Goal: Task Accomplishment & Management: Manage account settings

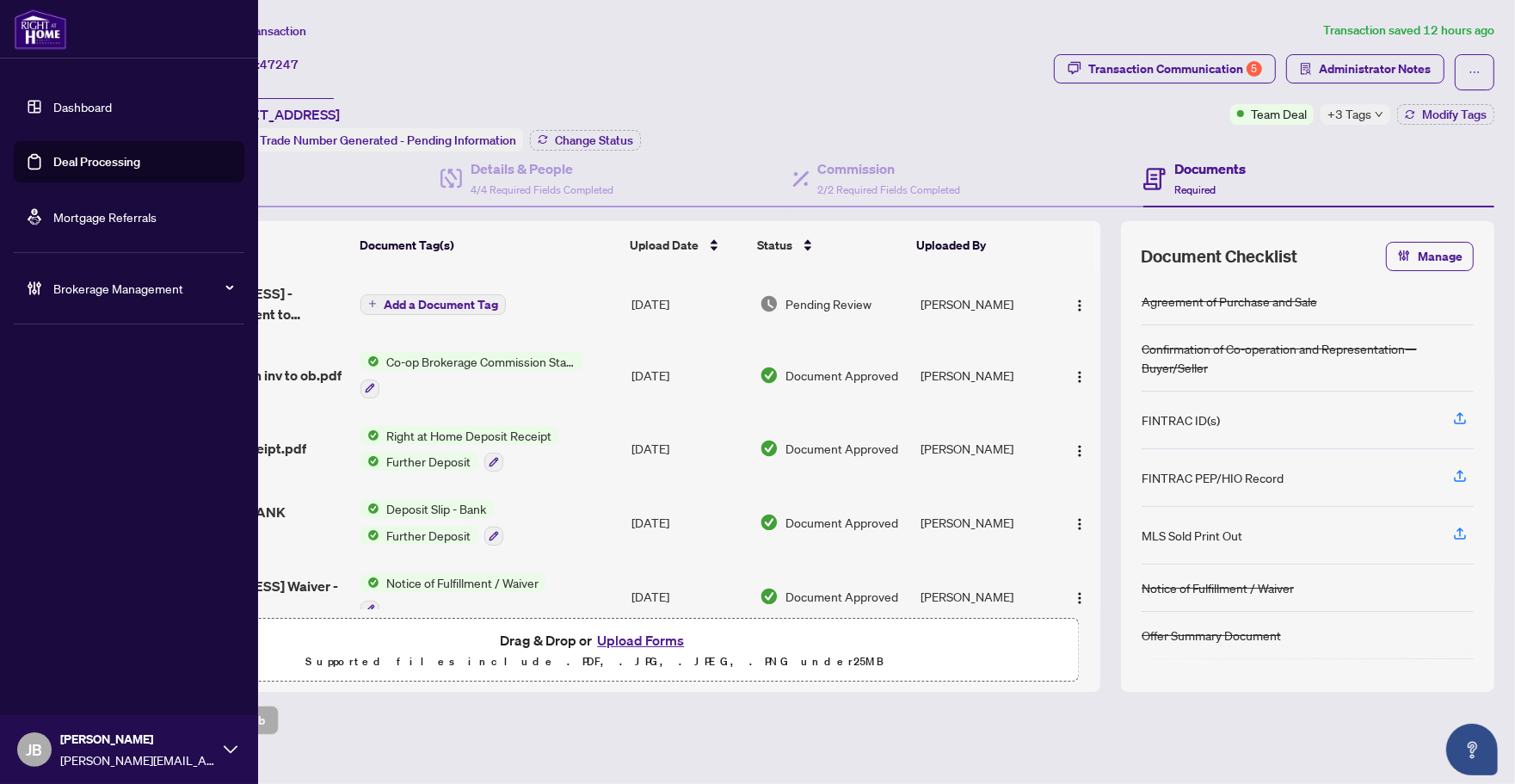
click at [53, 163] on link "Deal Processing" at bounding box center [96, 162] width 87 height 16
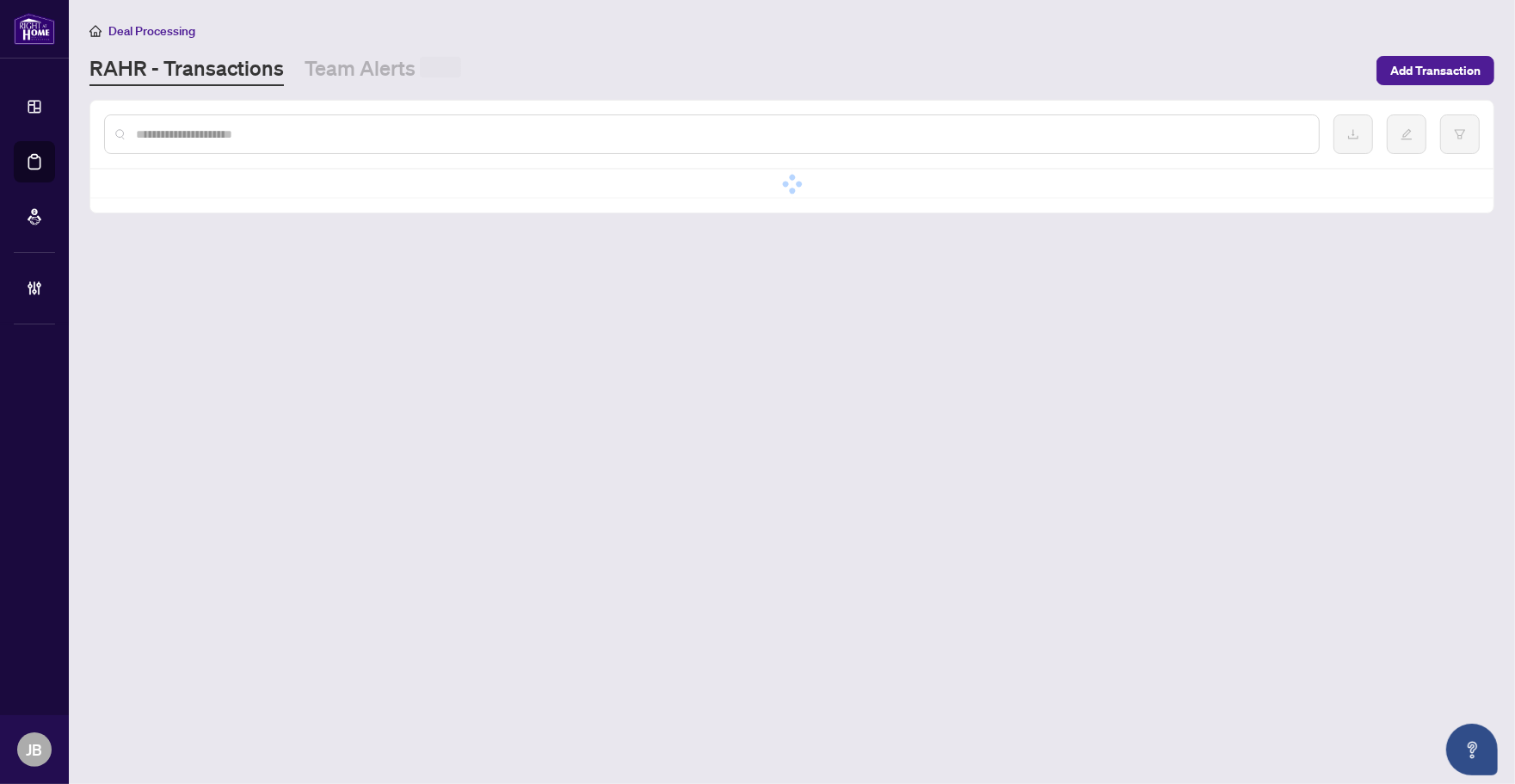
click at [342, 128] on input "text" at bounding box center [721, 134] width 1170 height 19
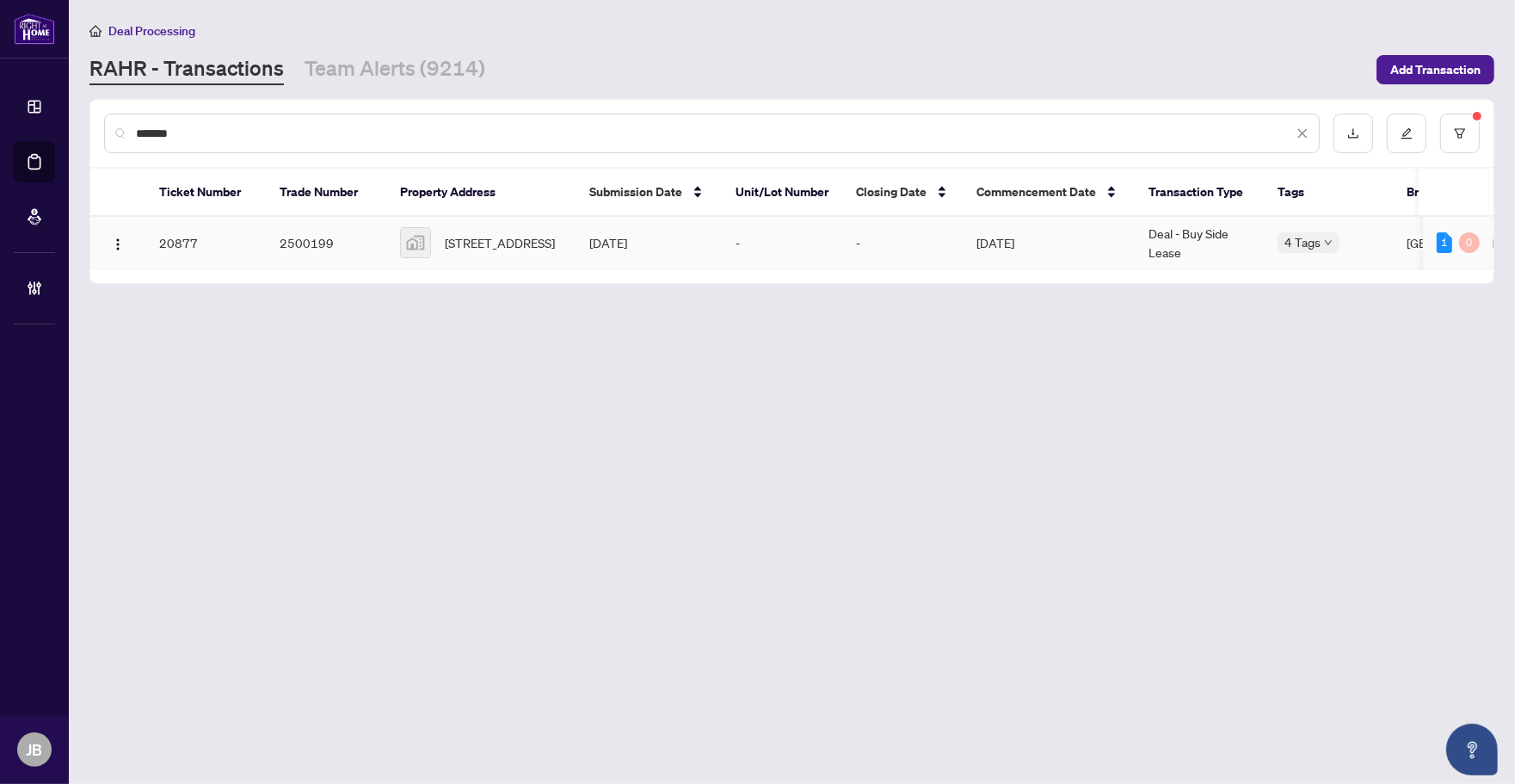
type input "*******"
click at [1024, 241] on td "Apr/30/2025" at bounding box center [1049, 242] width 172 height 52
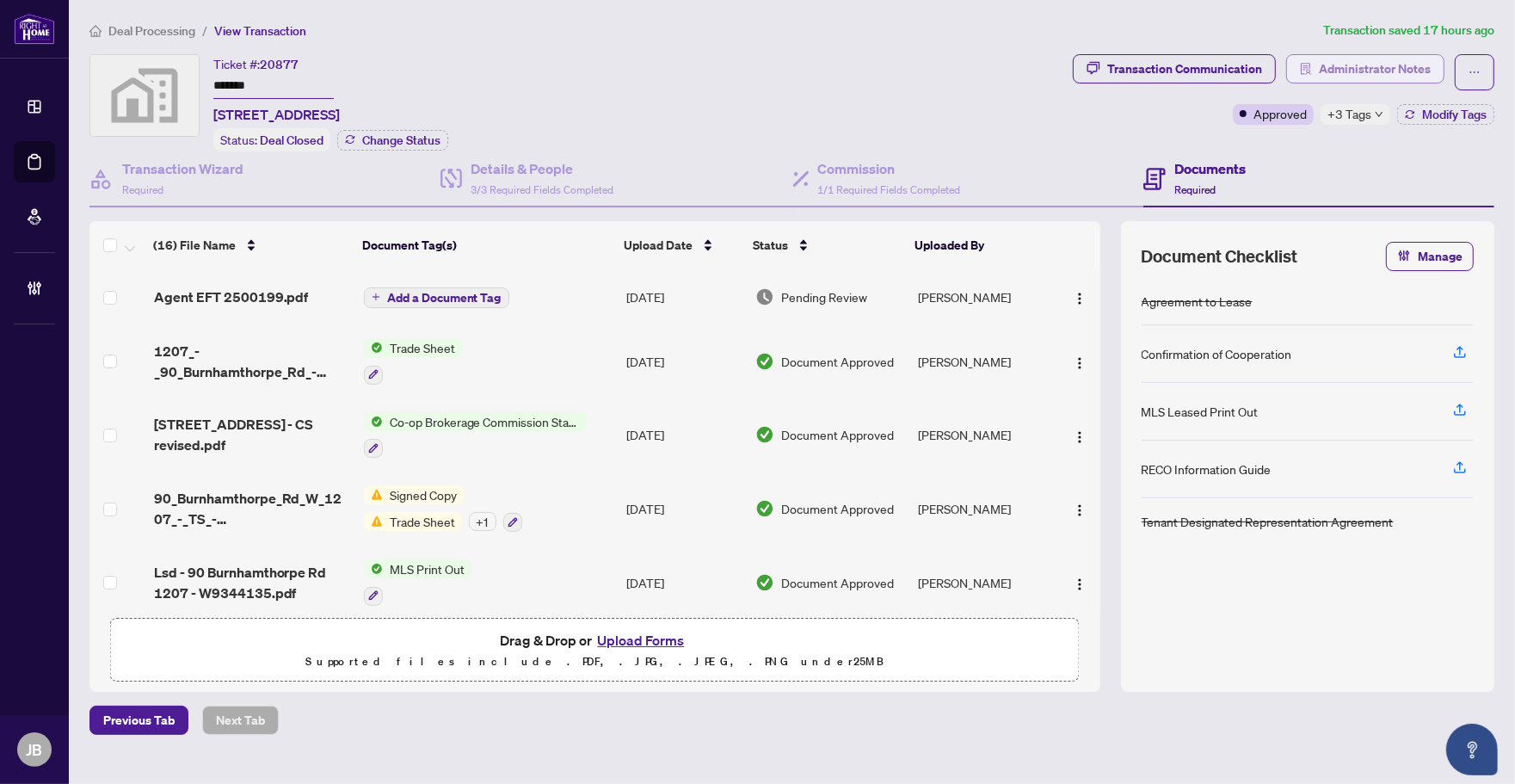
click at [1413, 65] on span "Administrator Notes" at bounding box center [1375, 69] width 112 height 28
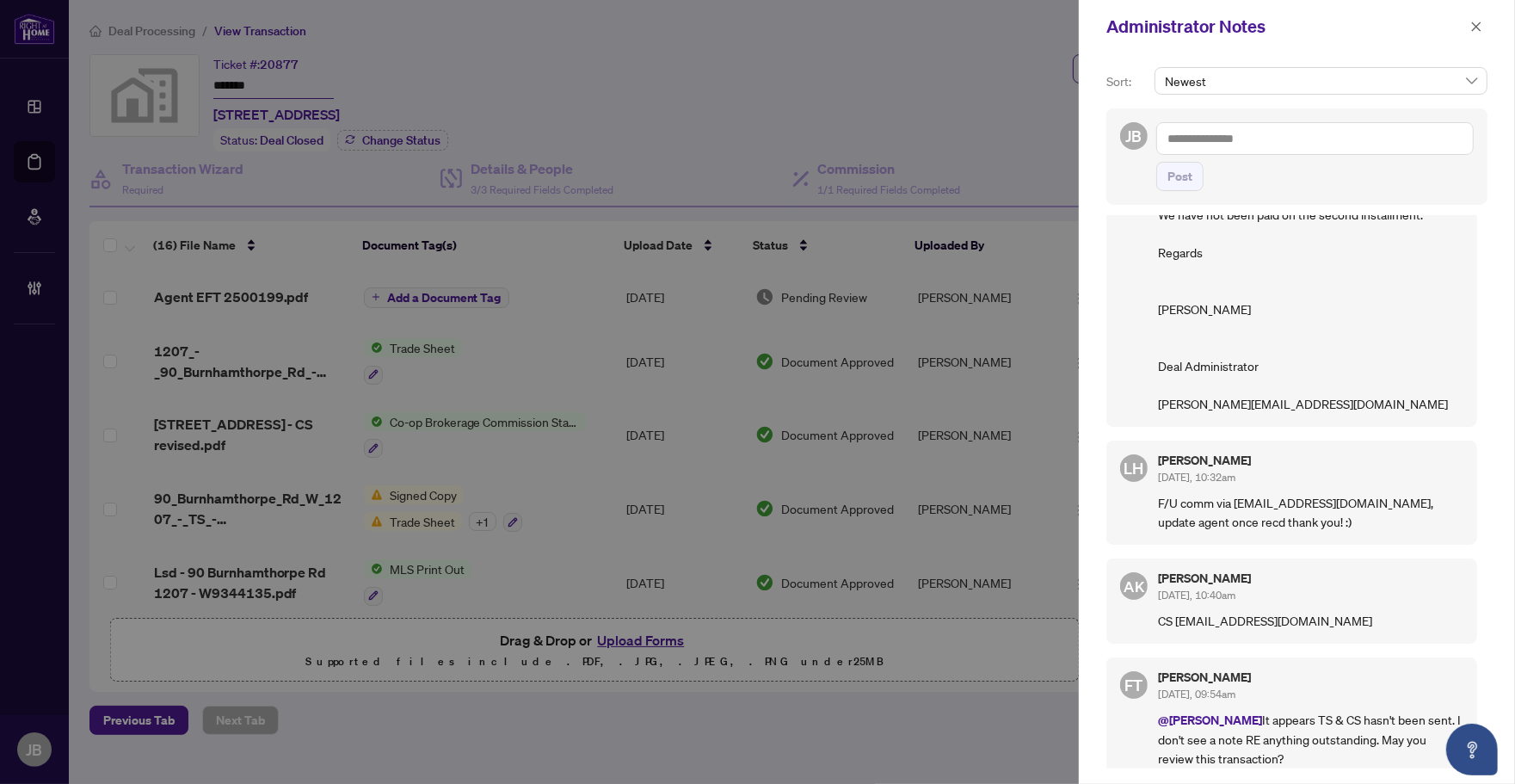
scroll to position [1183, 0]
click at [1477, 26] on icon "close" at bounding box center [1476, 26] width 9 height 9
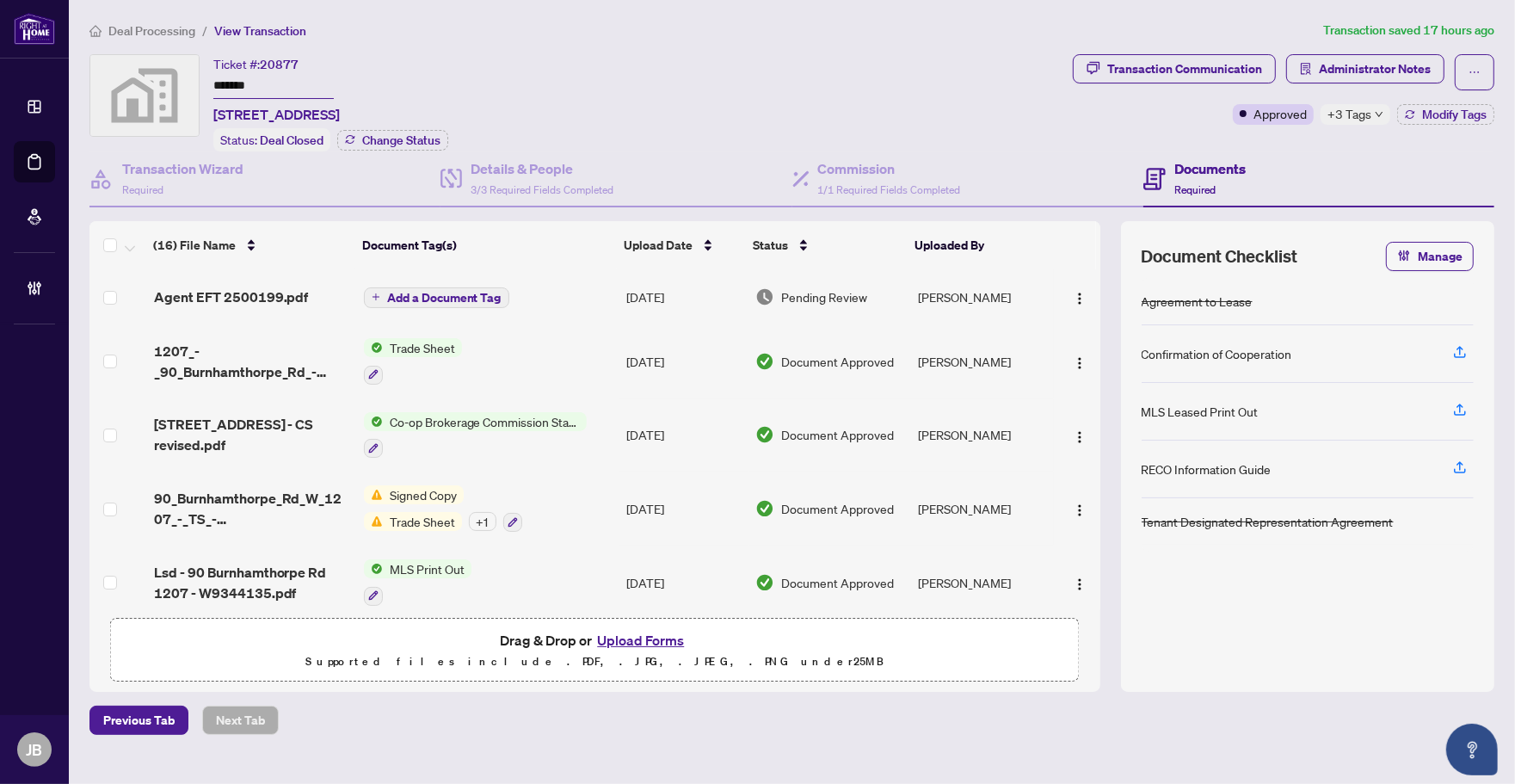
drag, startPoint x: 516, startPoint y: 39, endPoint x: 527, endPoint y: 46, distance: 13.0
click at [516, 39] on div "Deal Processing / View Transaction Transaction saved 17 hours ago Ticket #: 208…" at bounding box center [791, 377] width 1419 height 714
click at [1394, 69] on span "Administrator Notes" at bounding box center [1375, 69] width 112 height 28
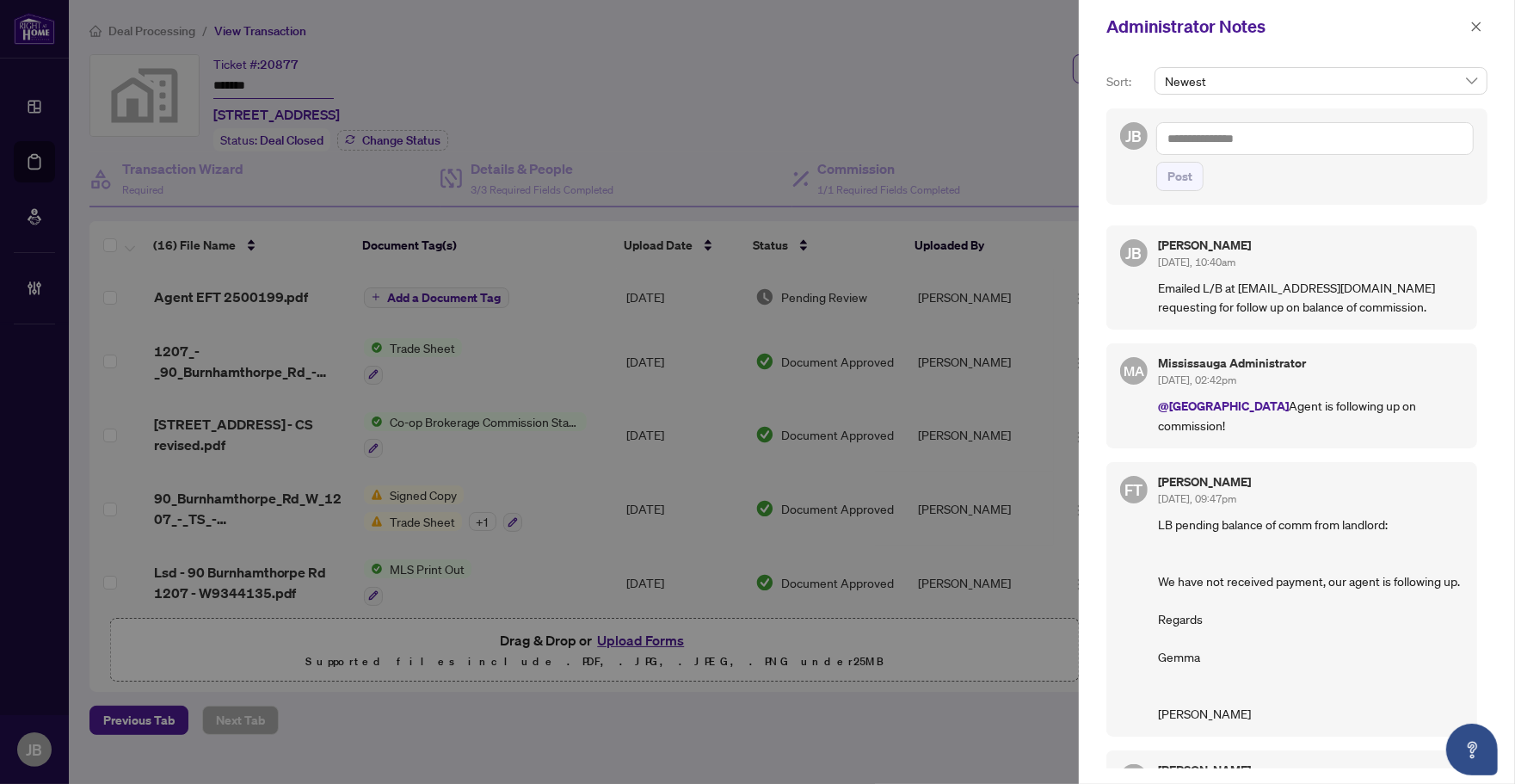
click at [1375, 130] on textarea at bounding box center [1316, 139] width 318 height 33
click at [1266, 152] on li "Chery l Wu" at bounding box center [1271, 150] width 145 height 29
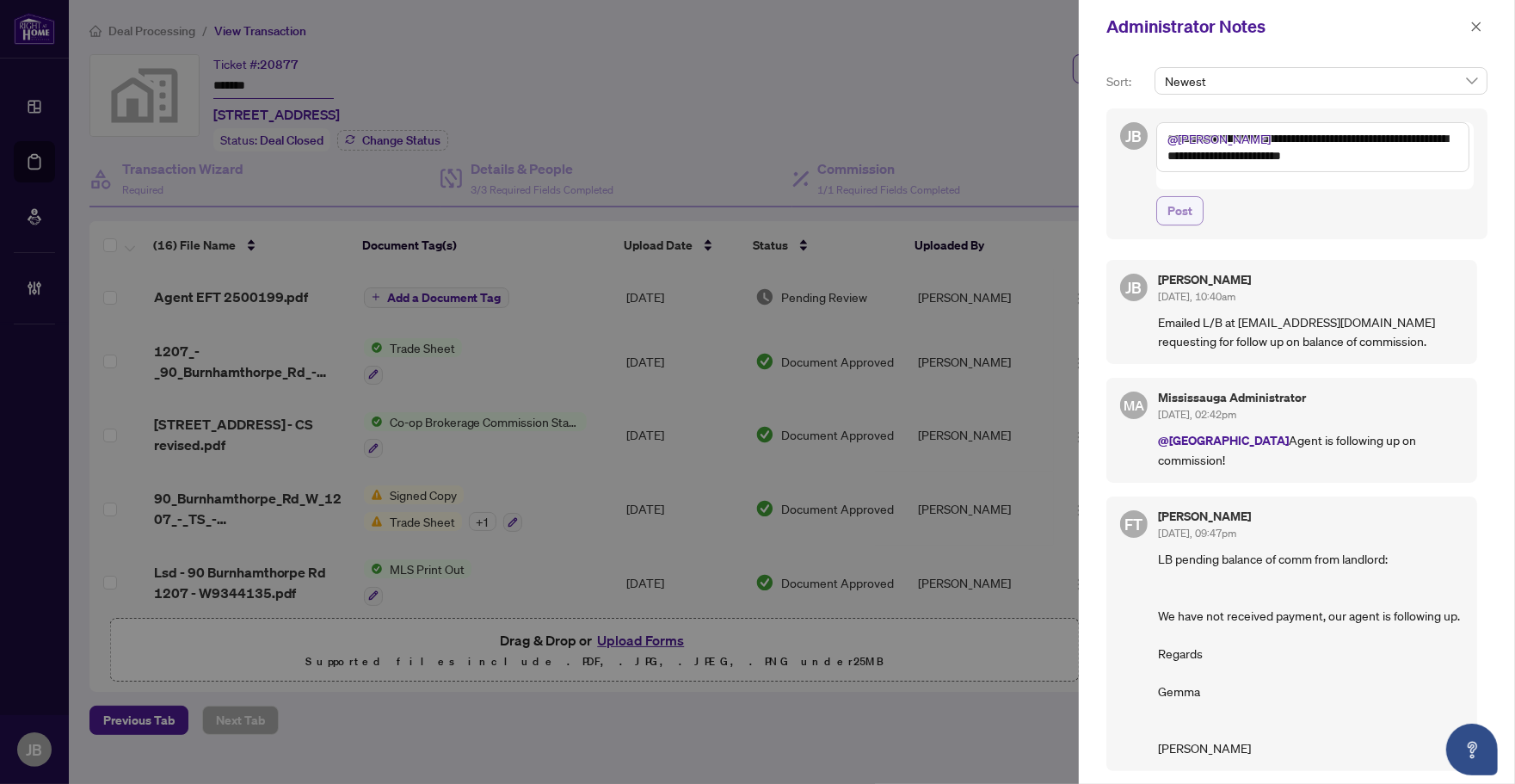
type textarea "**********"
click at [1195, 196] on button "Post" at bounding box center [1181, 211] width 48 height 29
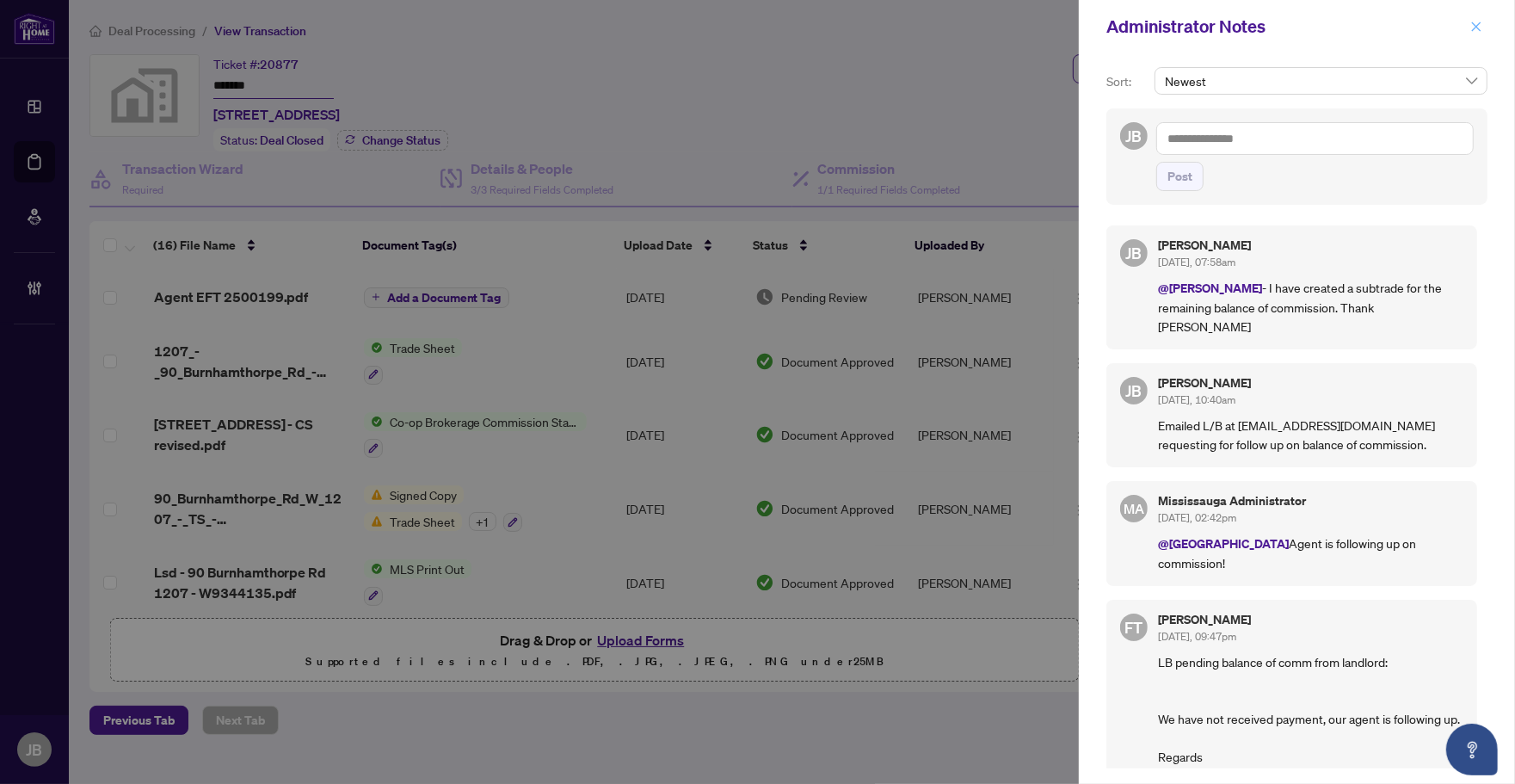
click at [1476, 16] on span "button" at bounding box center [1476, 27] width 12 height 28
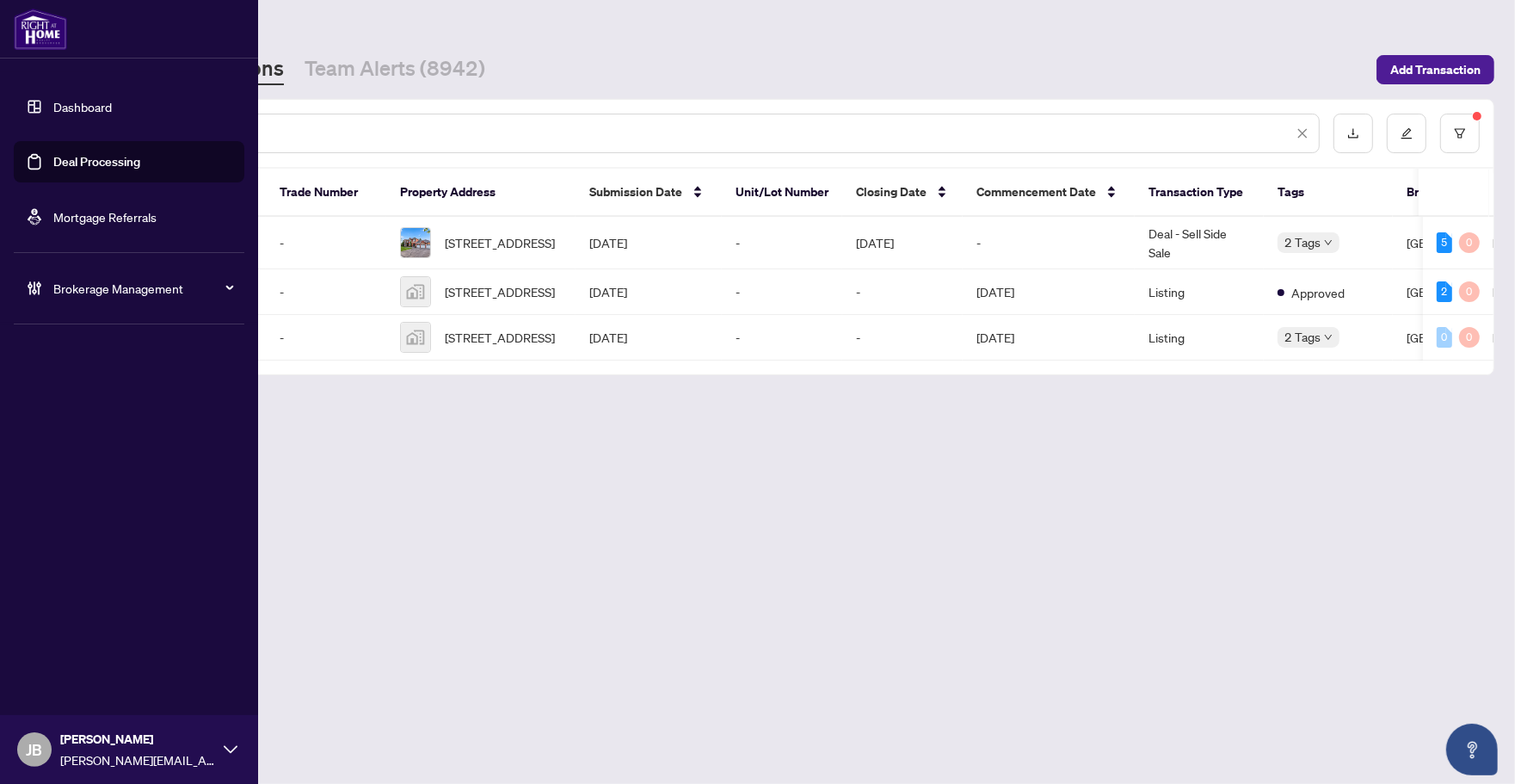
click at [88, 164] on link "Deal Processing" at bounding box center [96, 162] width 87 height 16
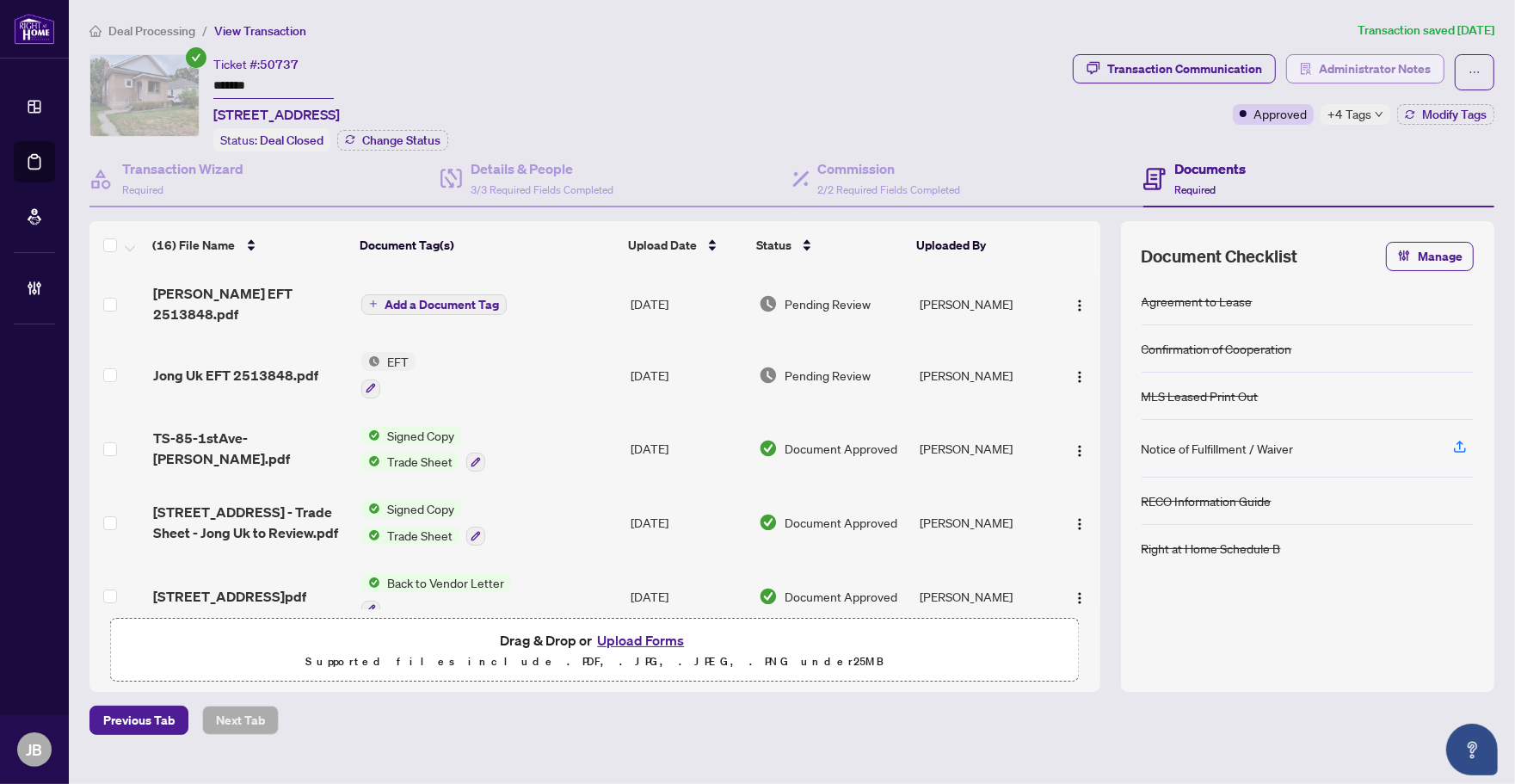
click at [1412, 71] on span "Administrator Notes" at bounding box center [1375, 69] width 112 height 28
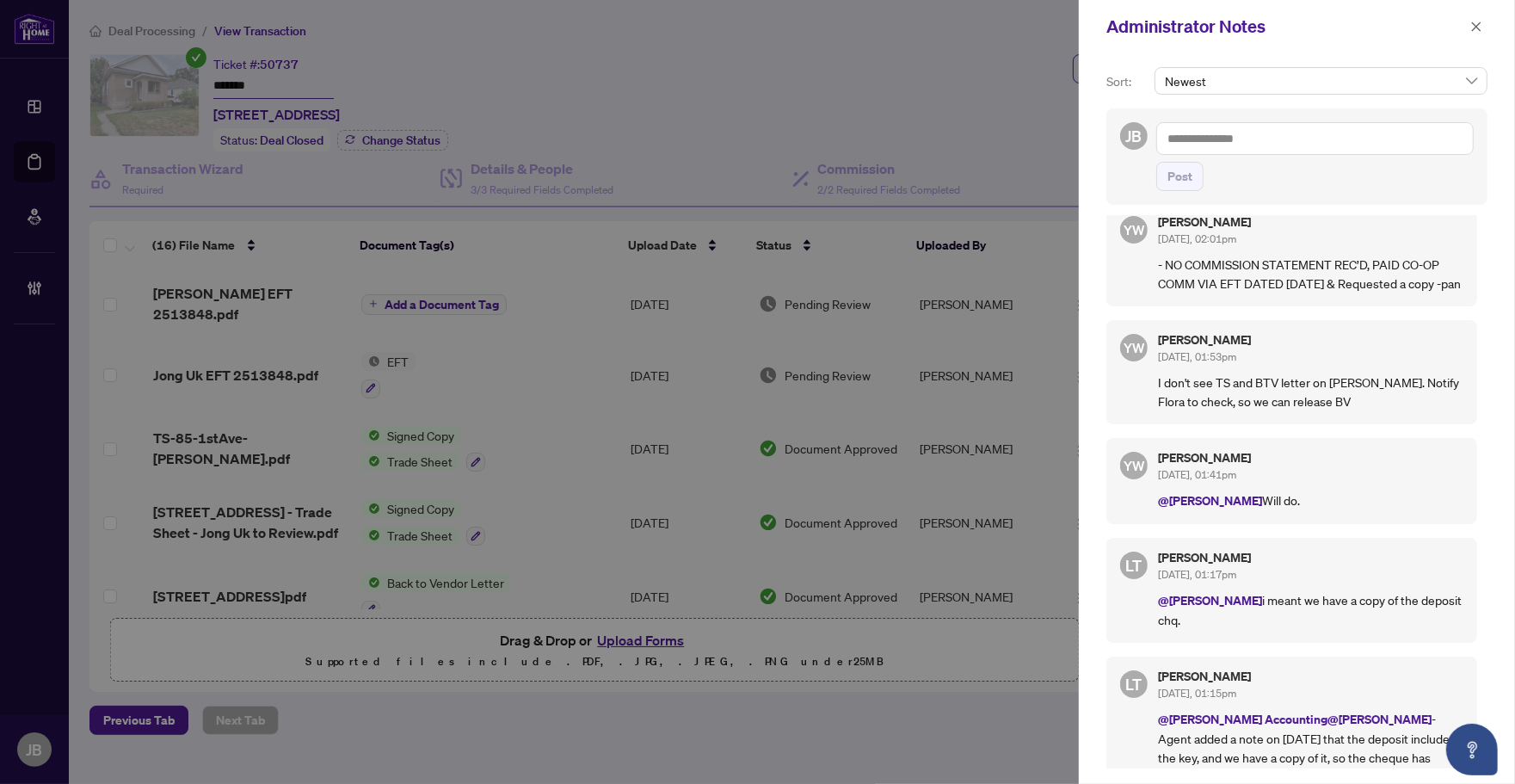
scroll to position [753, 0]
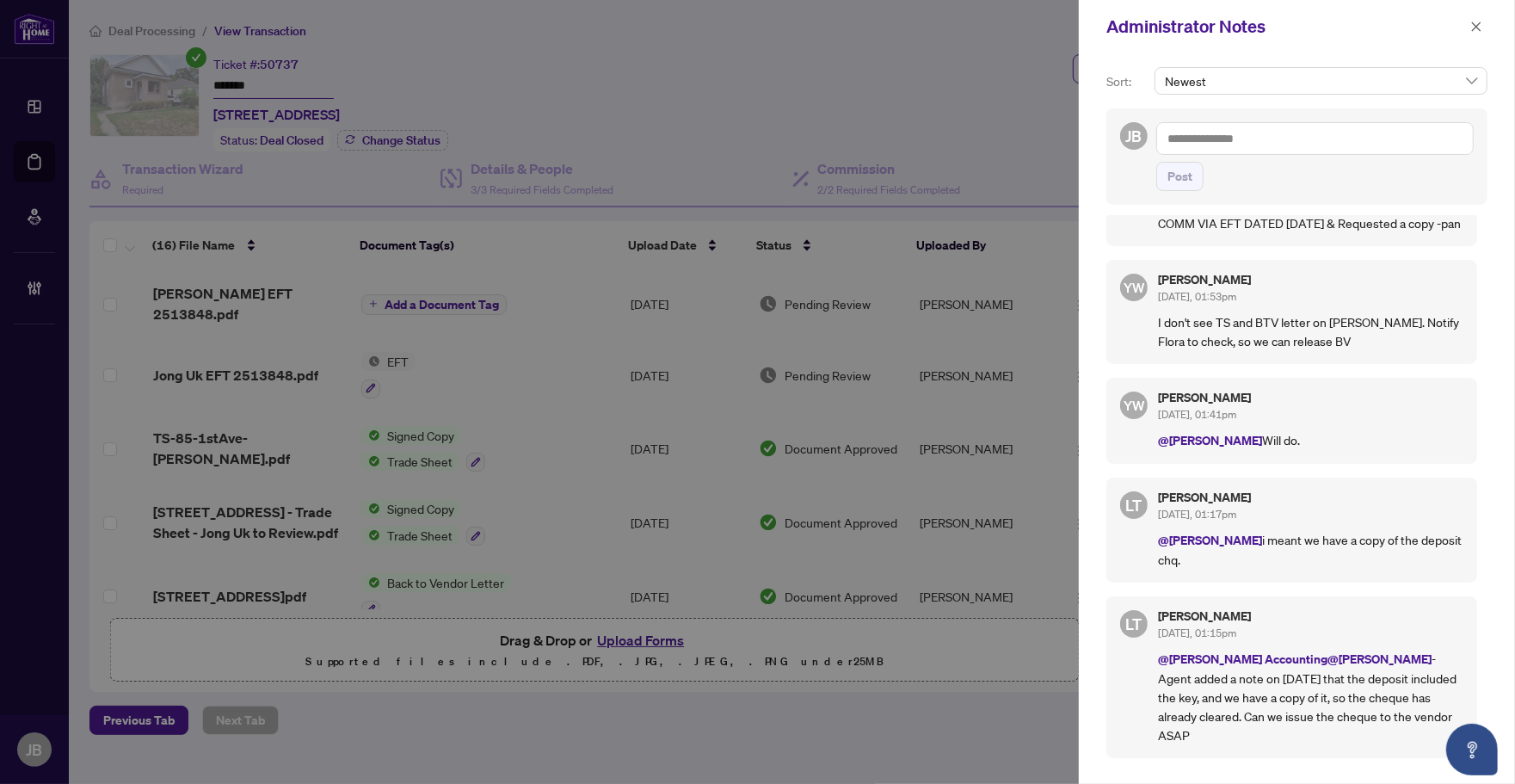
drag, startPoint x: 833, startPoint y: 34, endPoint x: 849, endPoint y: 75, distance: 44.0
click at [833, 34] on div at bounding box center [758, 392] width 1515 height 784
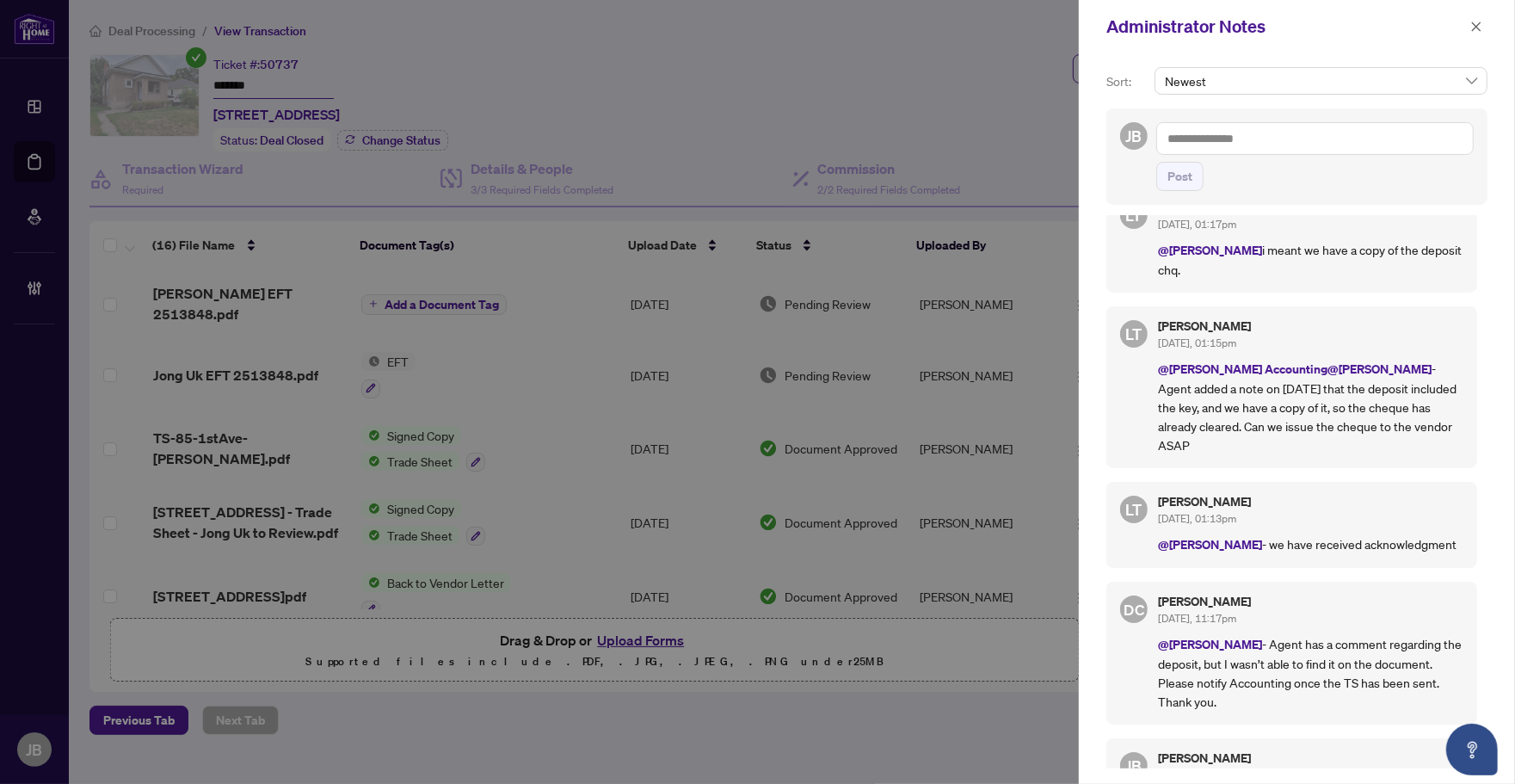
scroll to position [1075, 0]
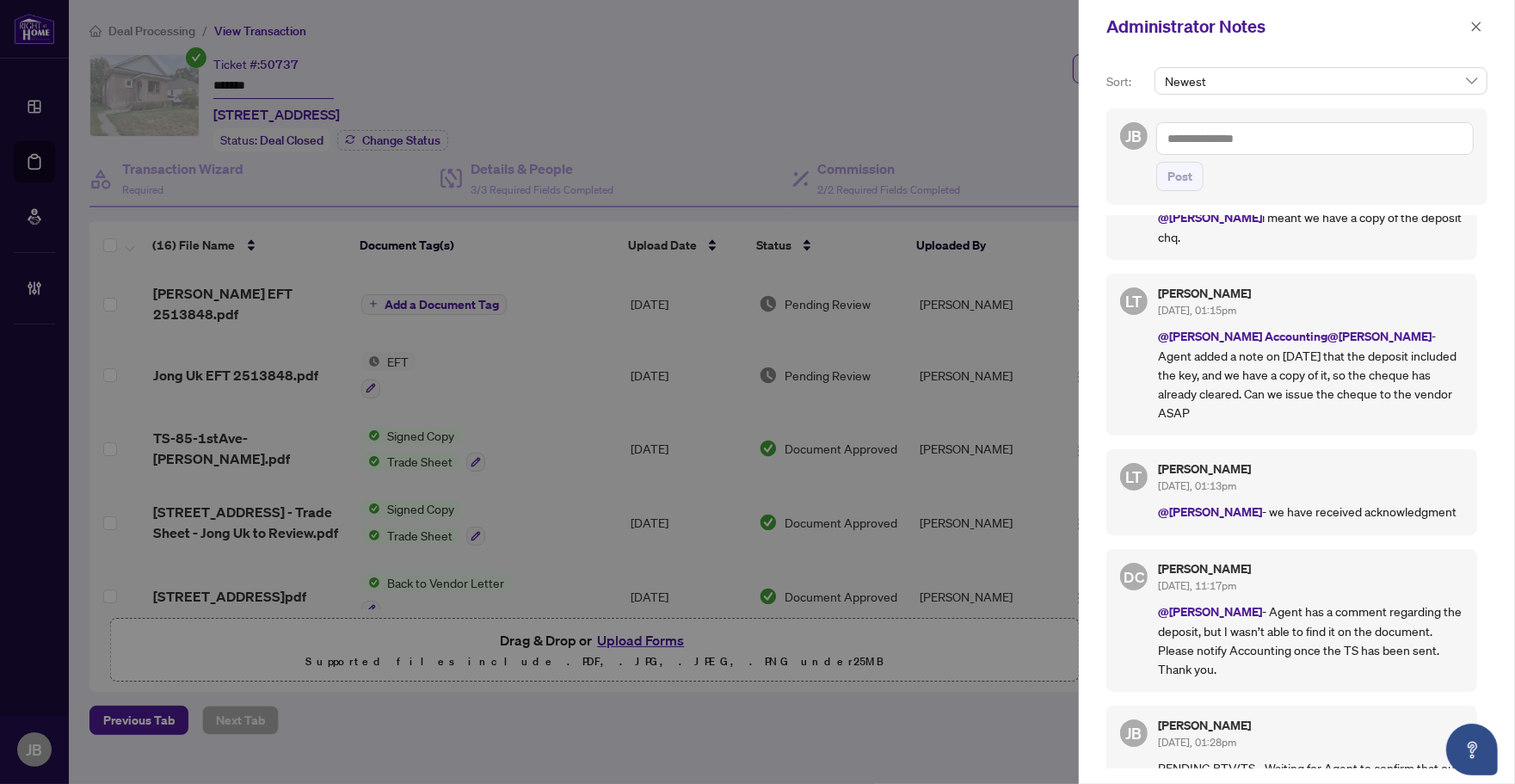
click at [705, 57] on div at bounding box center [758, 392] width 1515 height 784
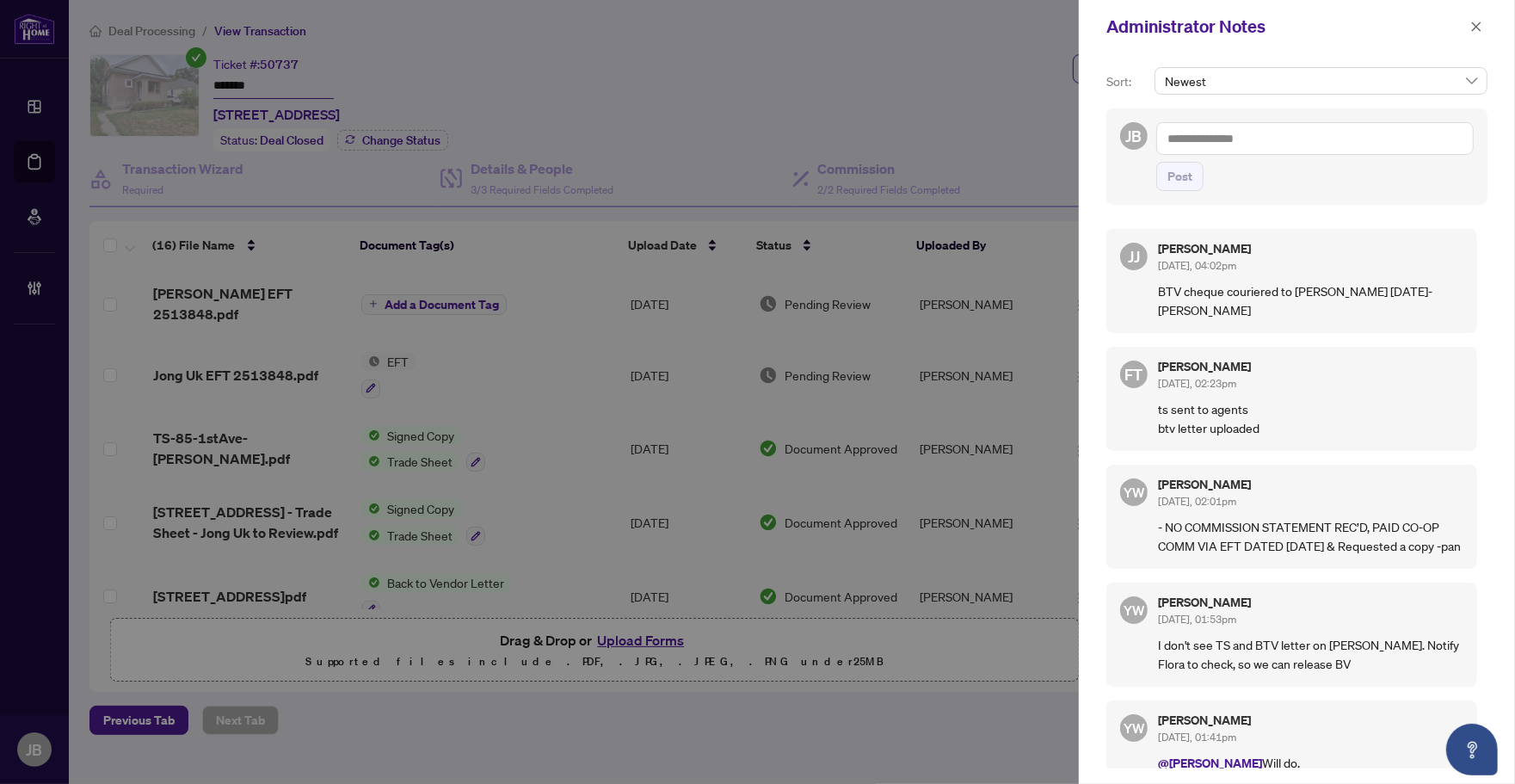
scroll to position [322, 0]
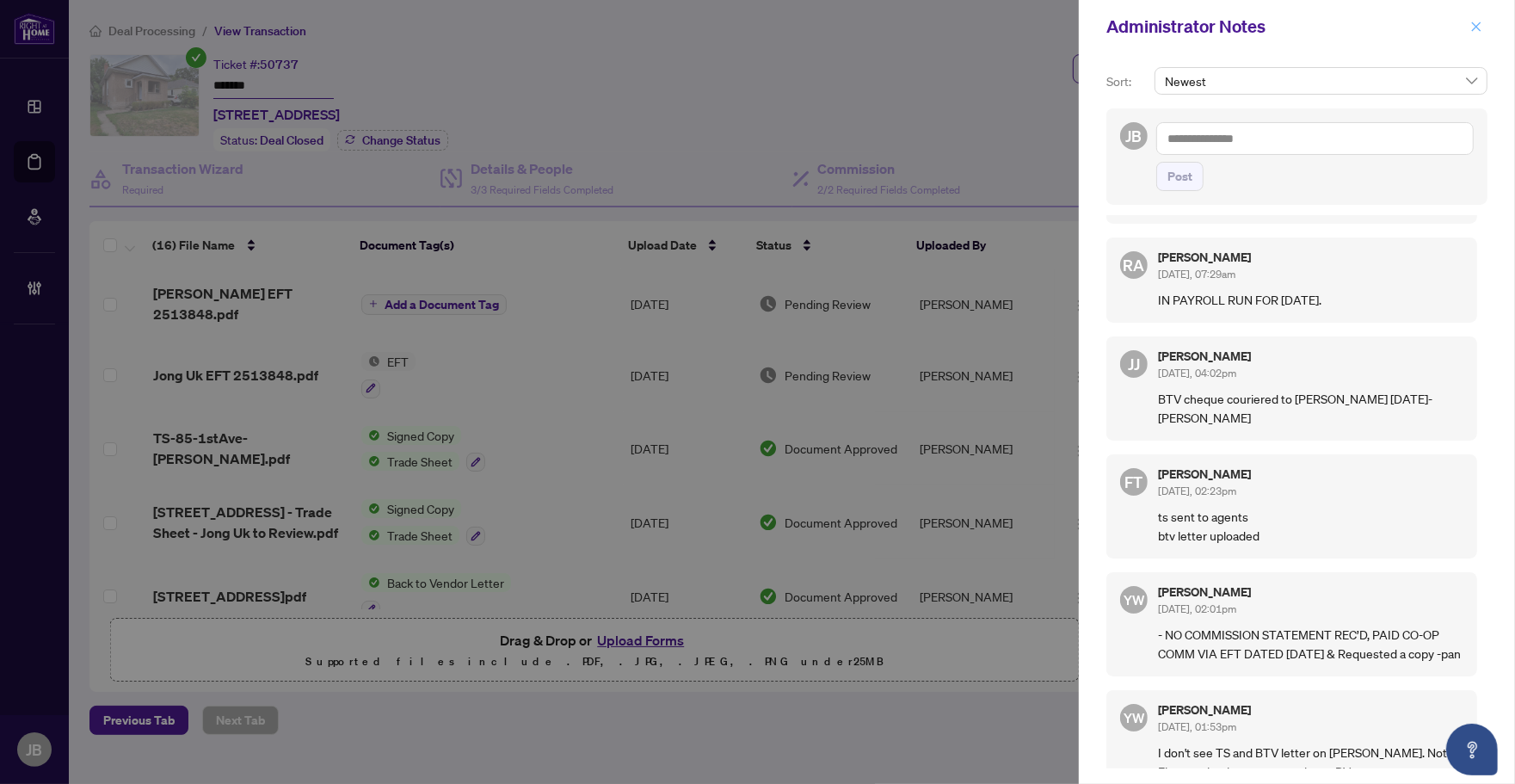
click at [1477, 22] on icon "close" at bounding box center [1476, 26] width 12 height 12
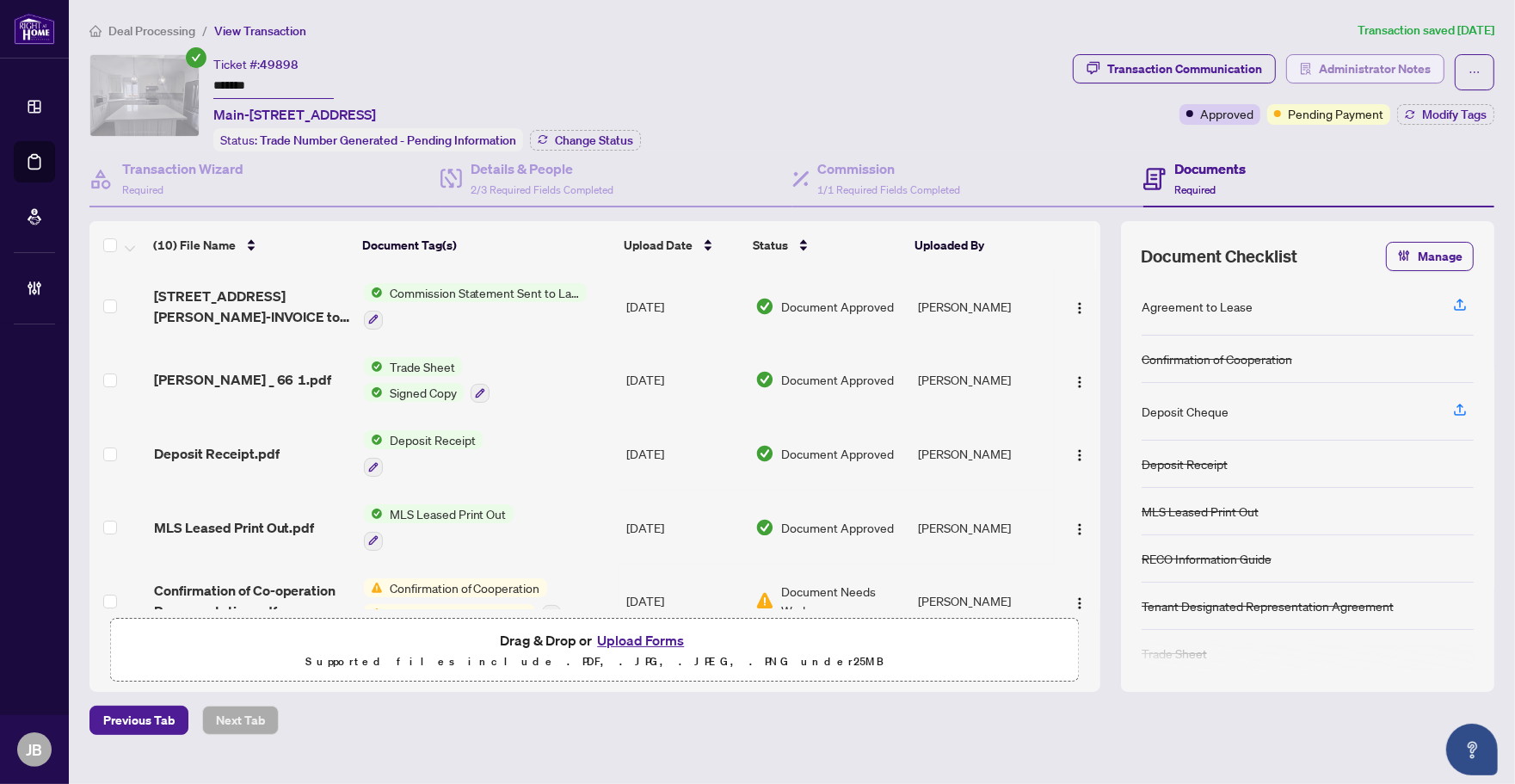
click at [1360, 69] on span "Administrator Notes" at bounding box center [1375, 69] width 112 height 28
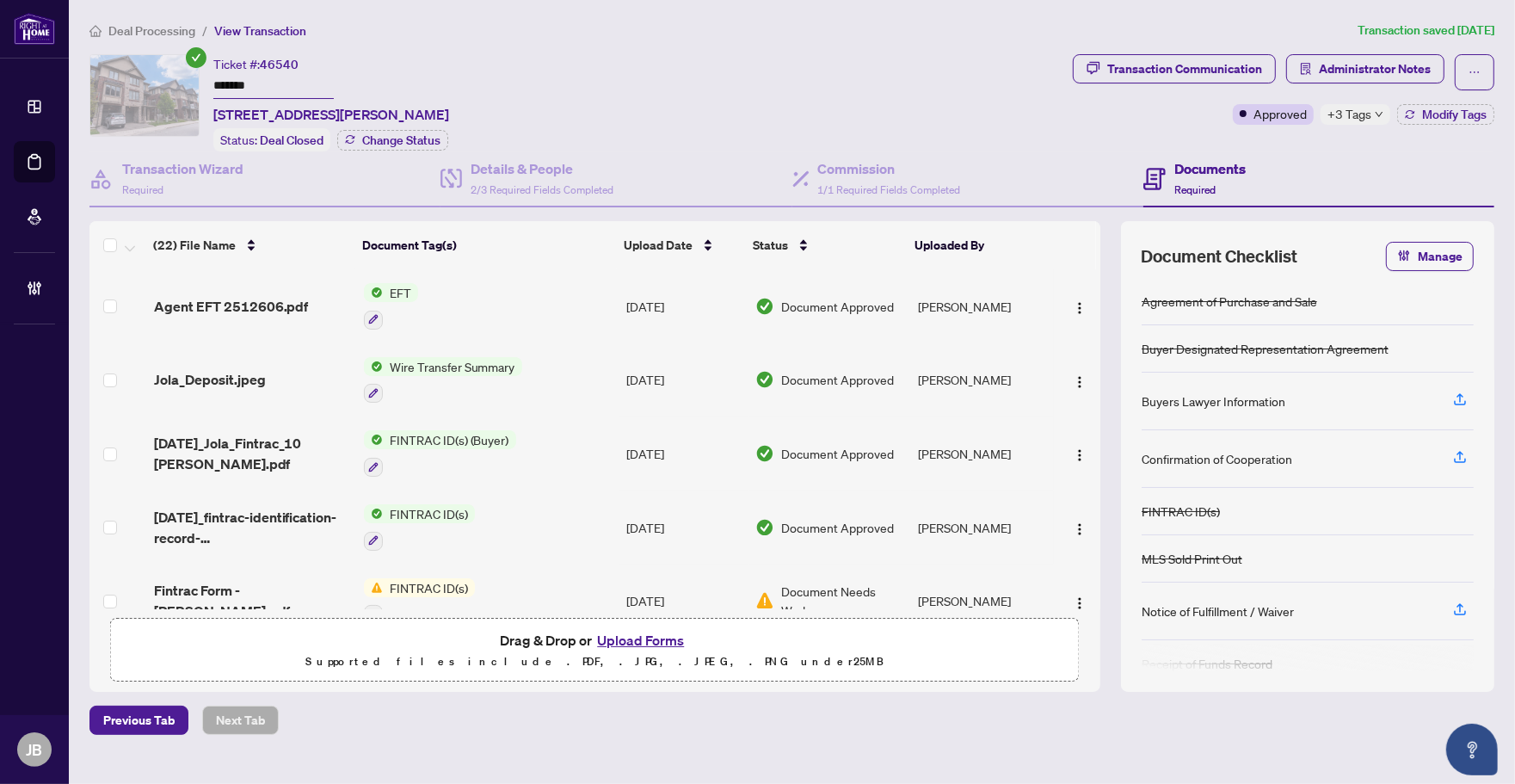
click at [745, 73] on div "Ticket #: 46540 ******* [STREET_ADDRESS][PERSON_NAME] Status: Deal Closed Chang…" at bounding box center [578, 103] width 977 height 97
click at [1464, 114] on span "Modify Tags" at bounding box center [1454, 114] width 64 height 12
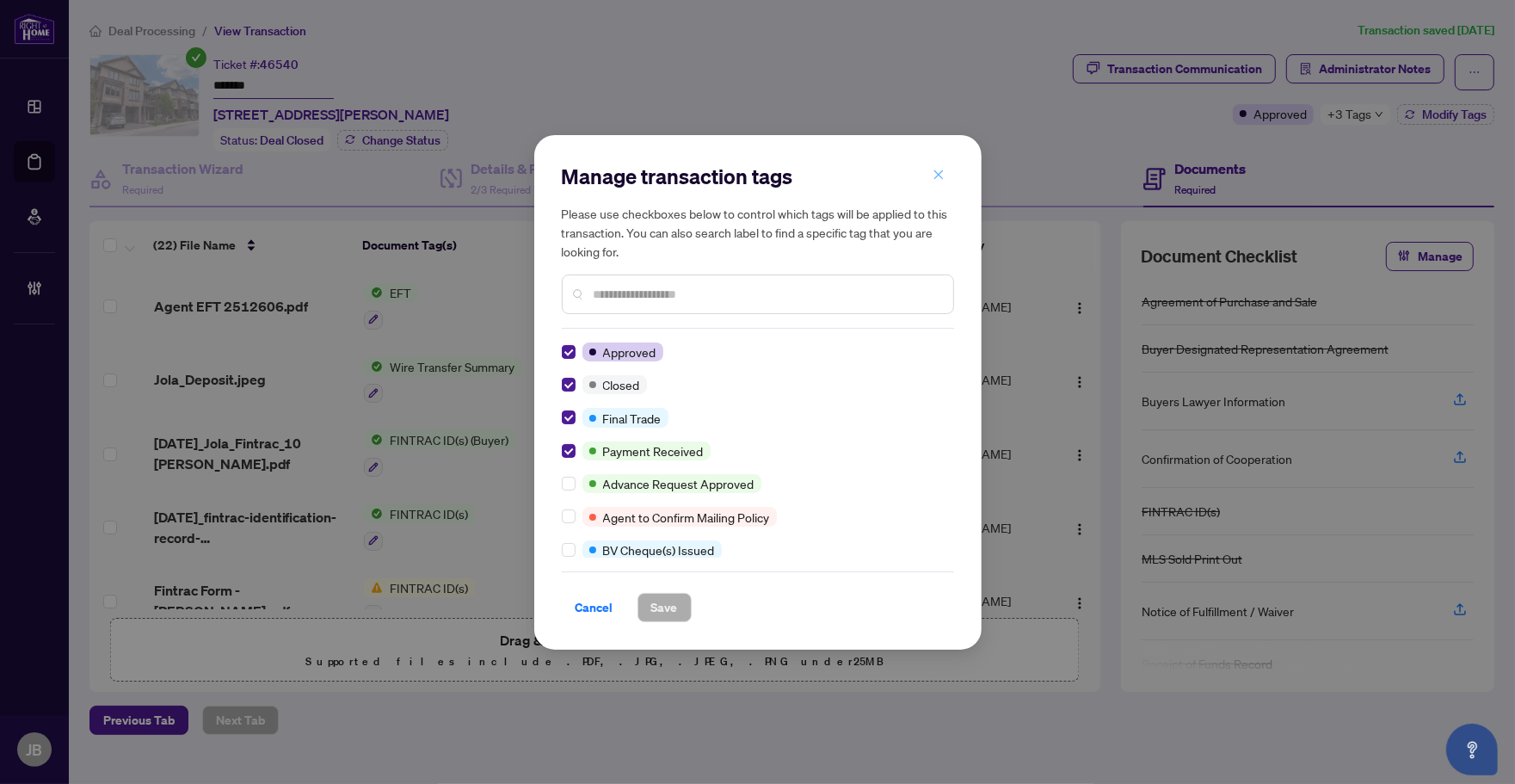
click at [944, 170] on icon "close" at bounding box center [938, 174] width 12 height 12
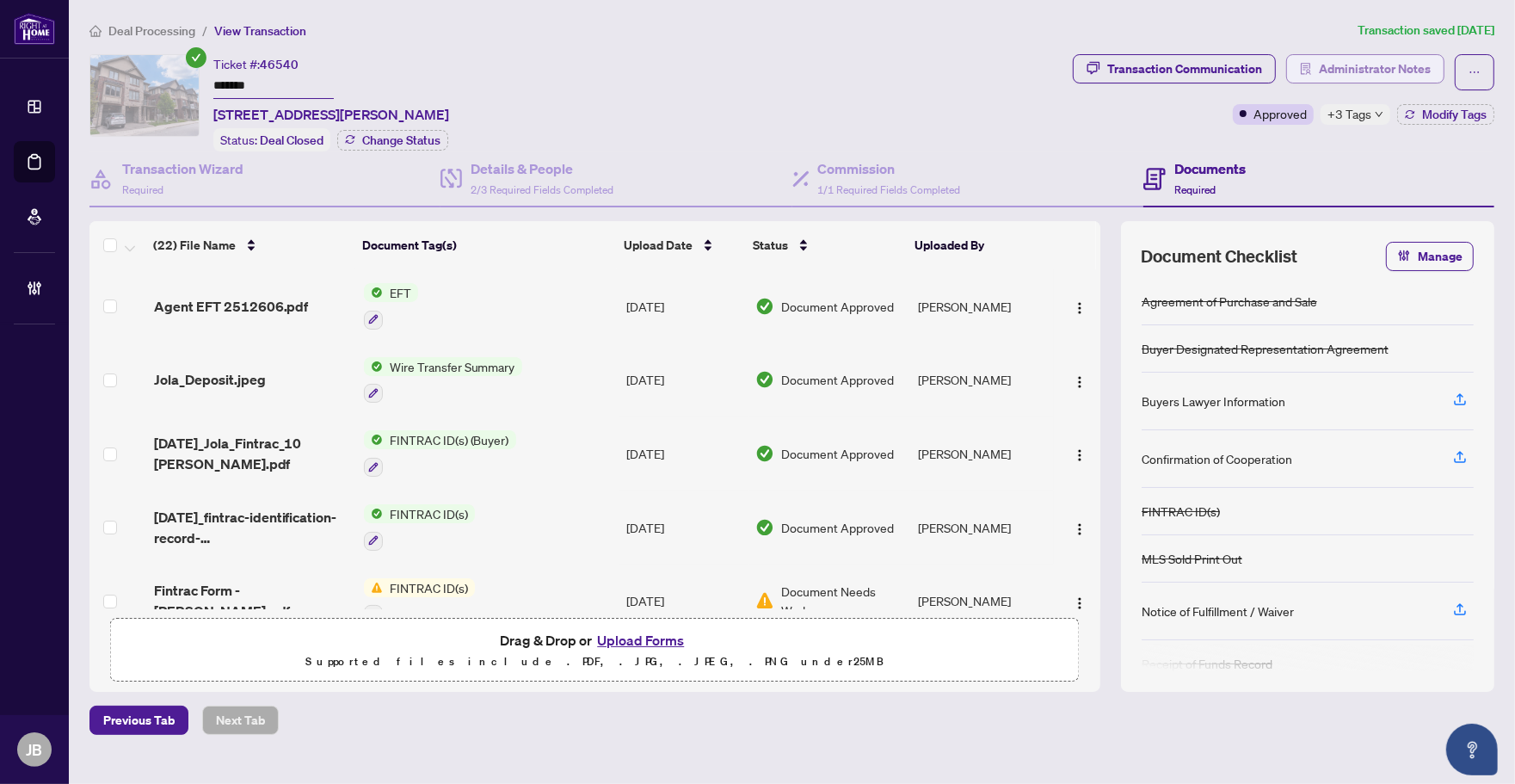
click at [1394, 70] on span "Administrator Notes" at bounding box center [1375, 69] width 112 height 28
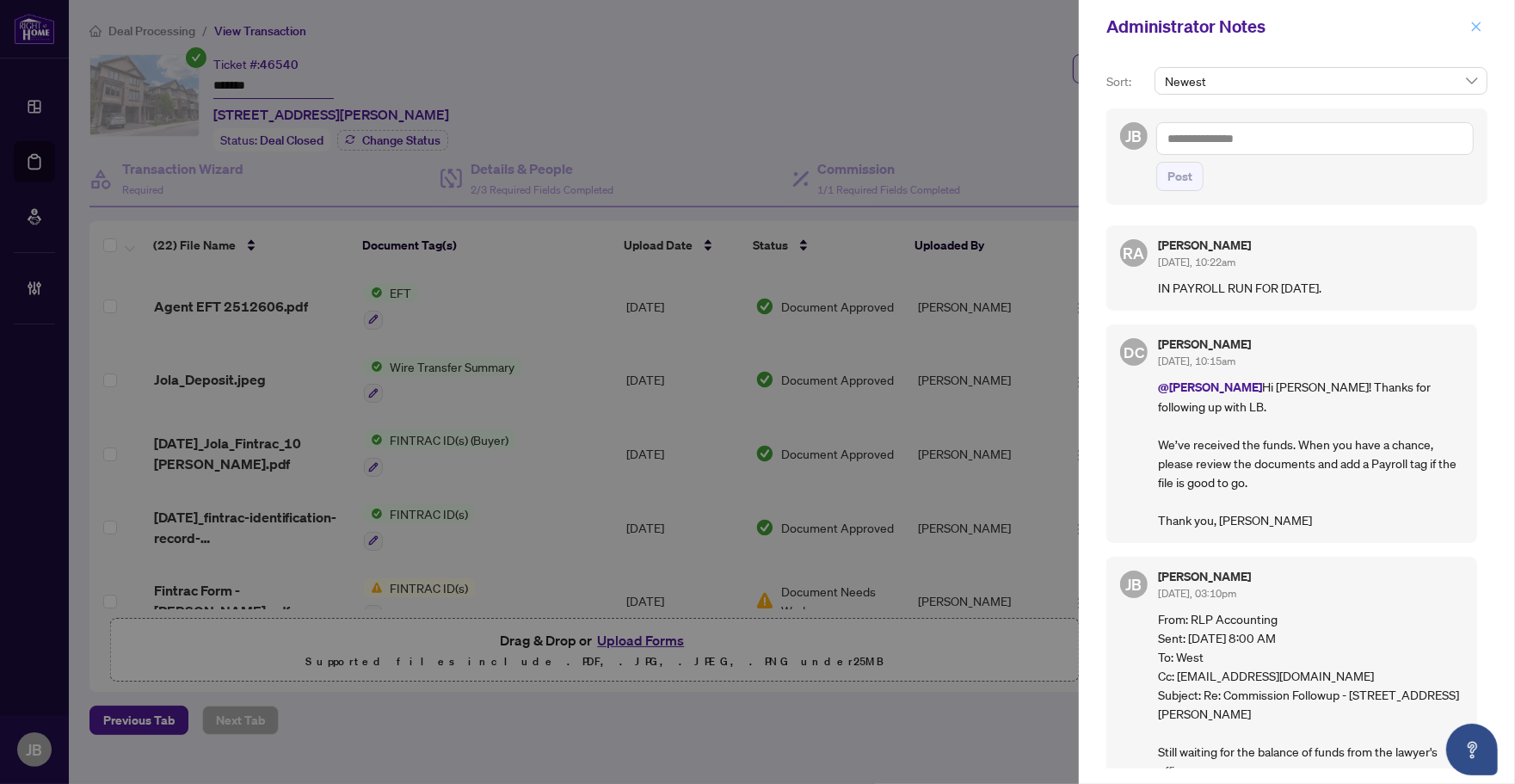
click at [1473, 21] on icon "close" at bounding box center [1476, 26] width 12 height 12
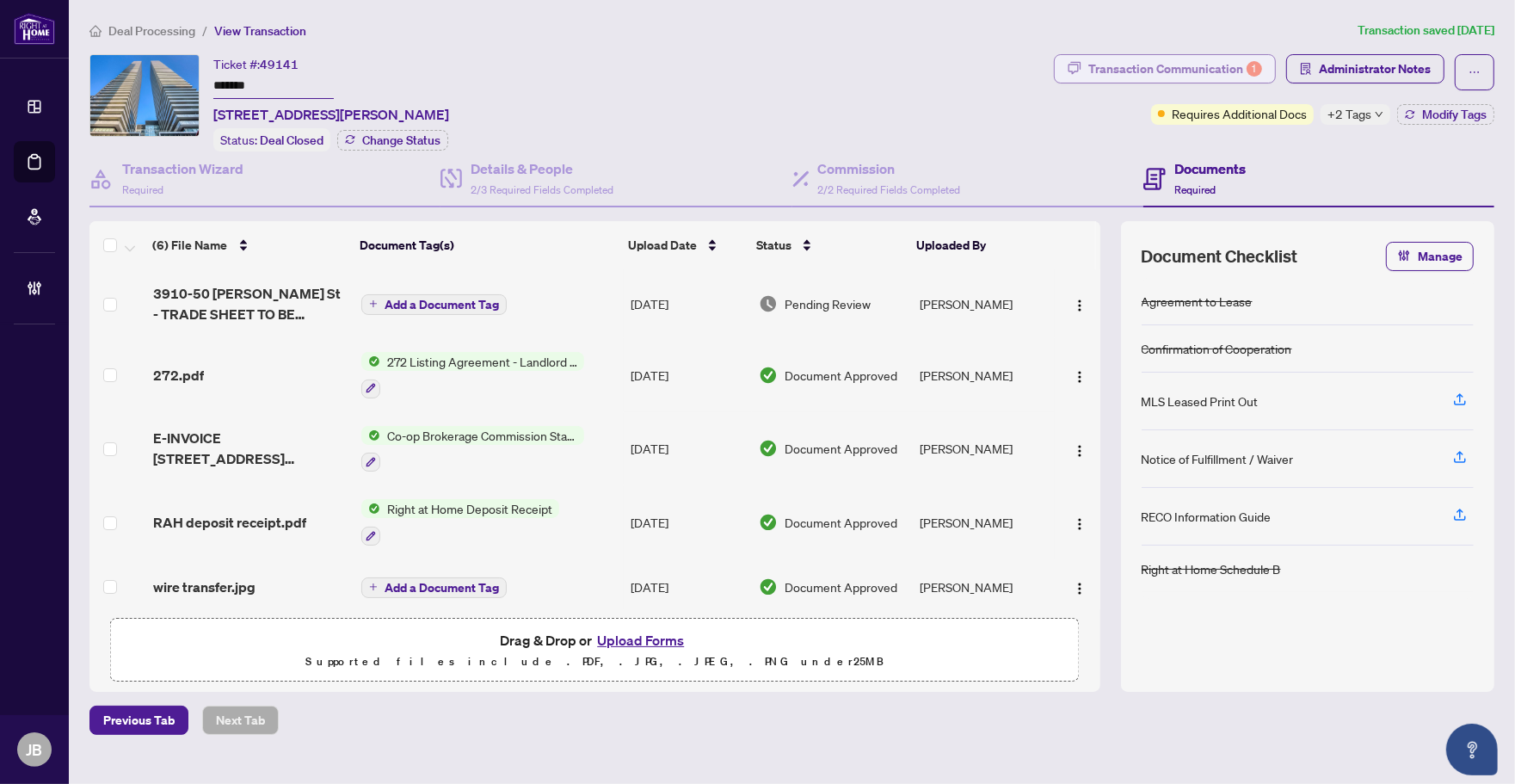
click at [1211, 66] on div "Transaction Communication 1" at bounding box center [1175, 69] width 174 height 28
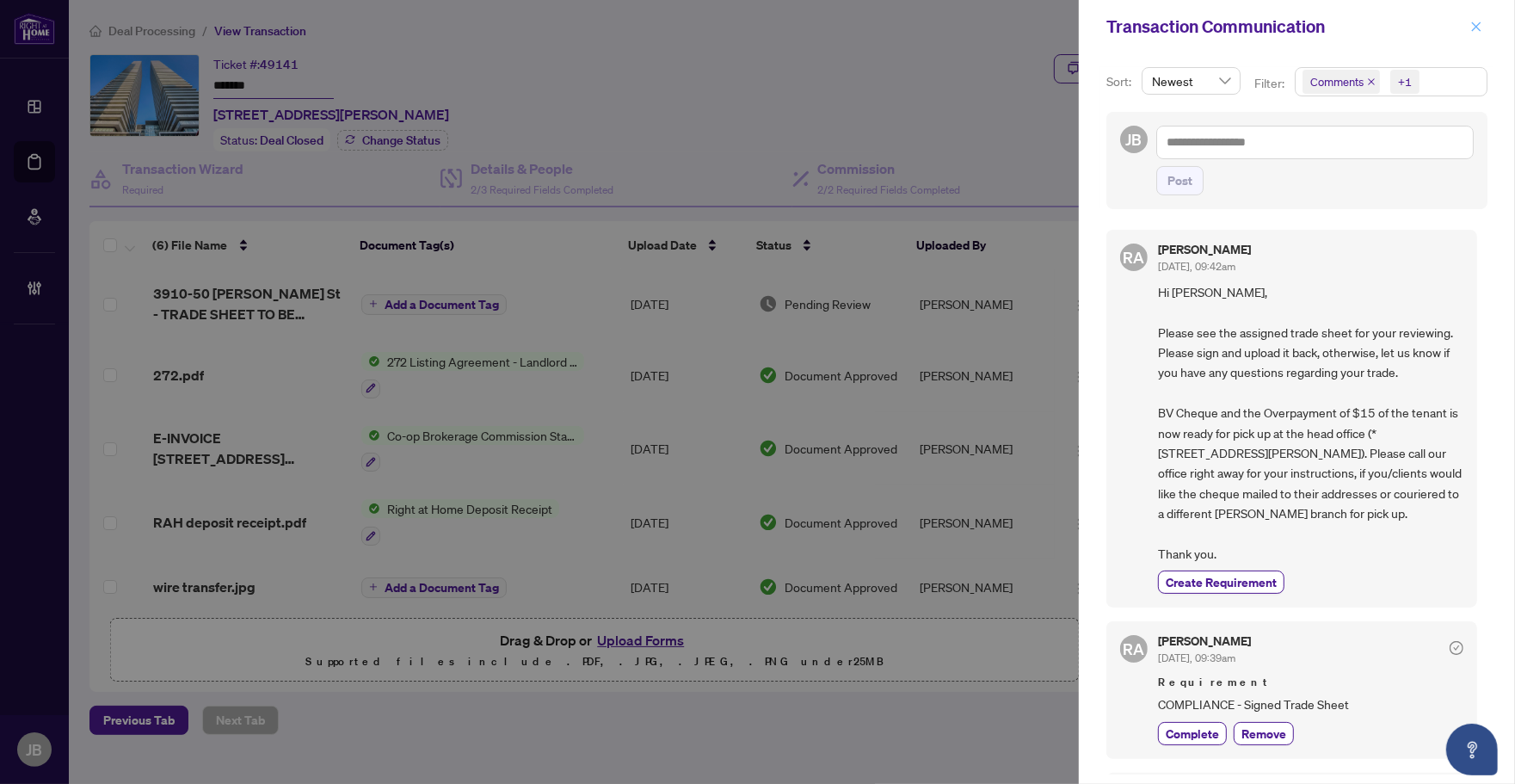
click at [1481, 20] on icon "close" at bounding box center [1476, 26] width 12 height 12
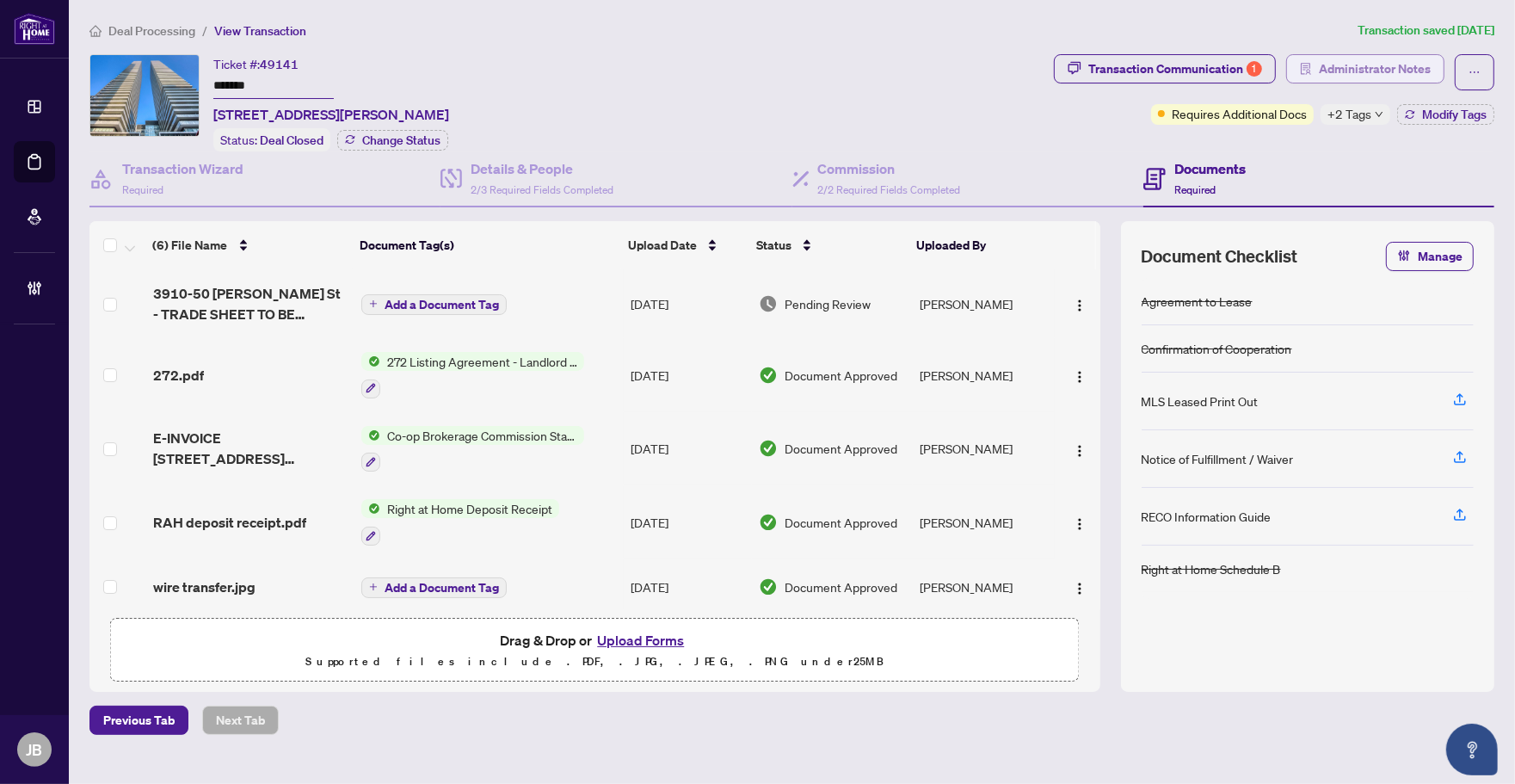
click at [1407, 69] on span "Administrator Notes" at bounding box center [1375, 69] width 112 height 28
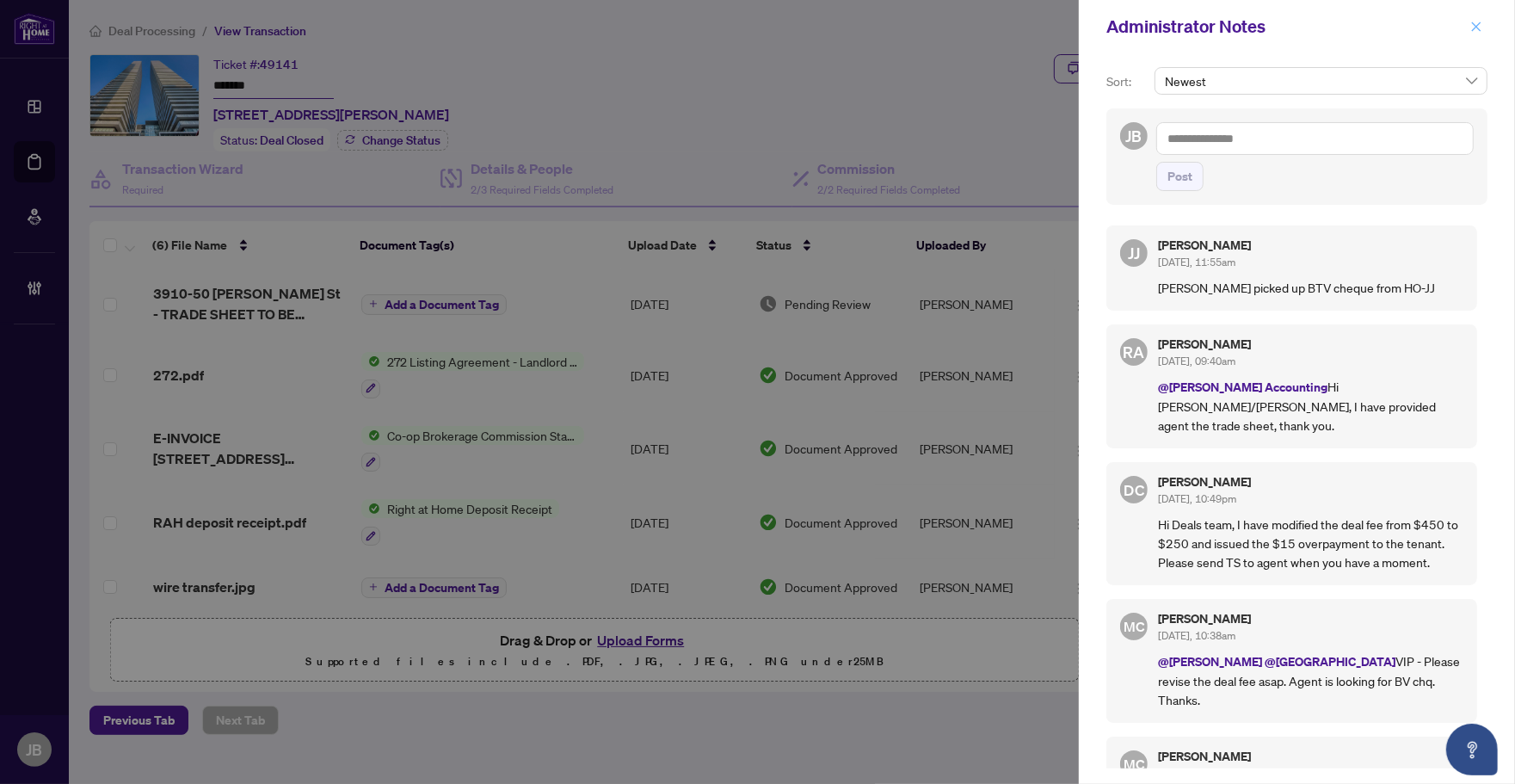
click at [1474, 28] on icon "close" at bounding box center [1476, 26] width 9 height 9
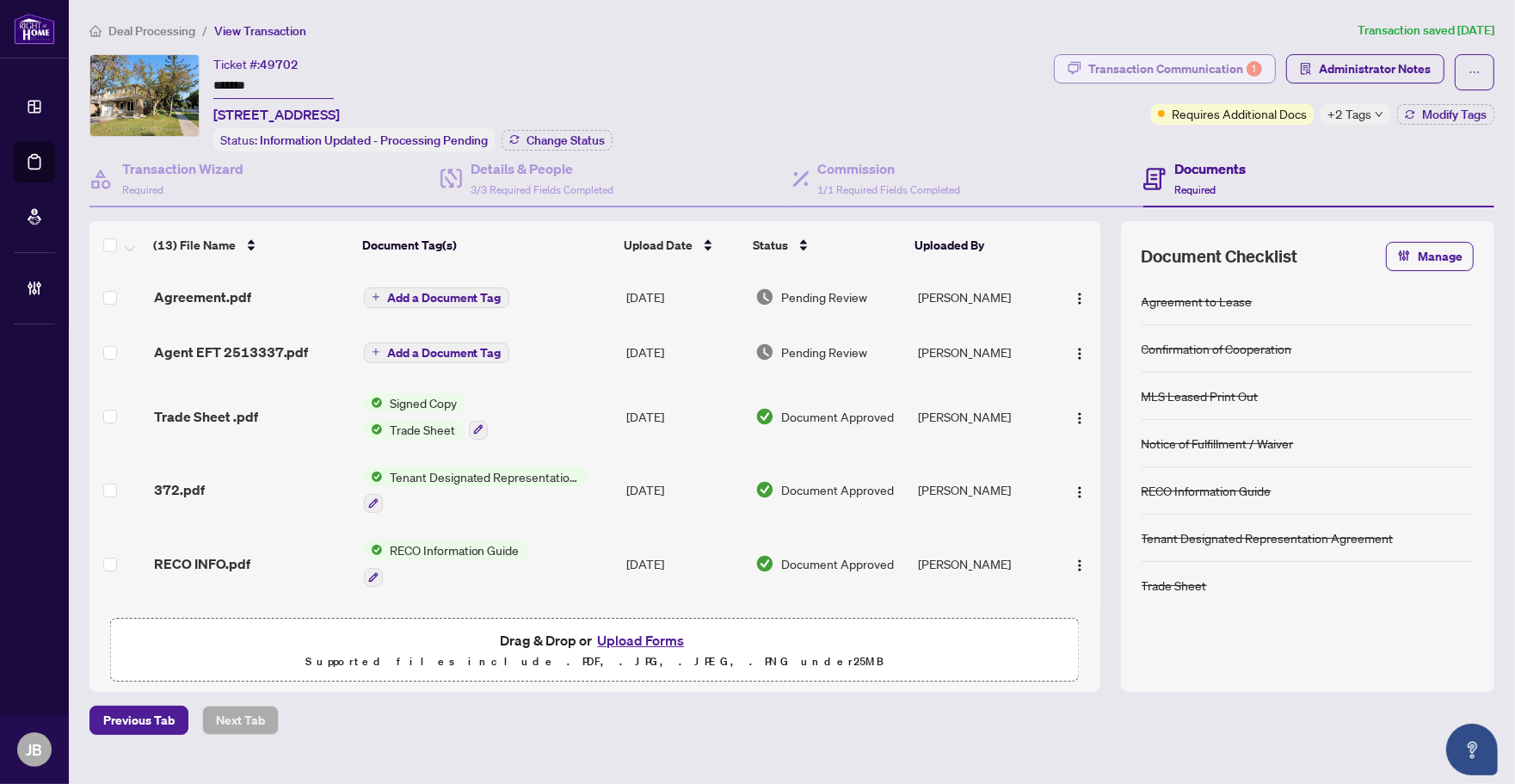
click at [1171, 70] on div "Transaction Communication 1" at bounding box center [1175, 69] width 174 height 28
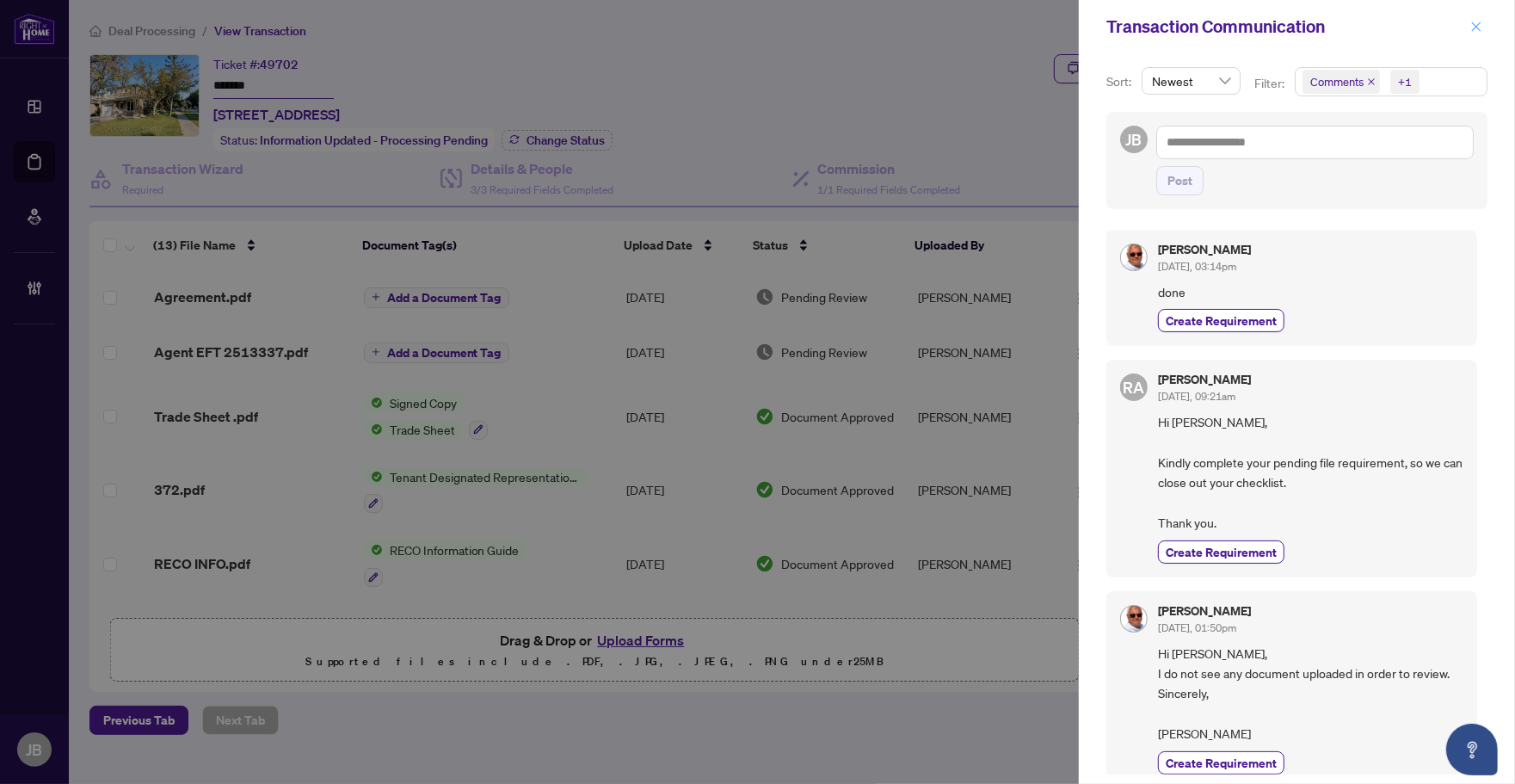
click at [1478, 20] on icon "close" at bounding box center [1476, 26] width 12 height 12
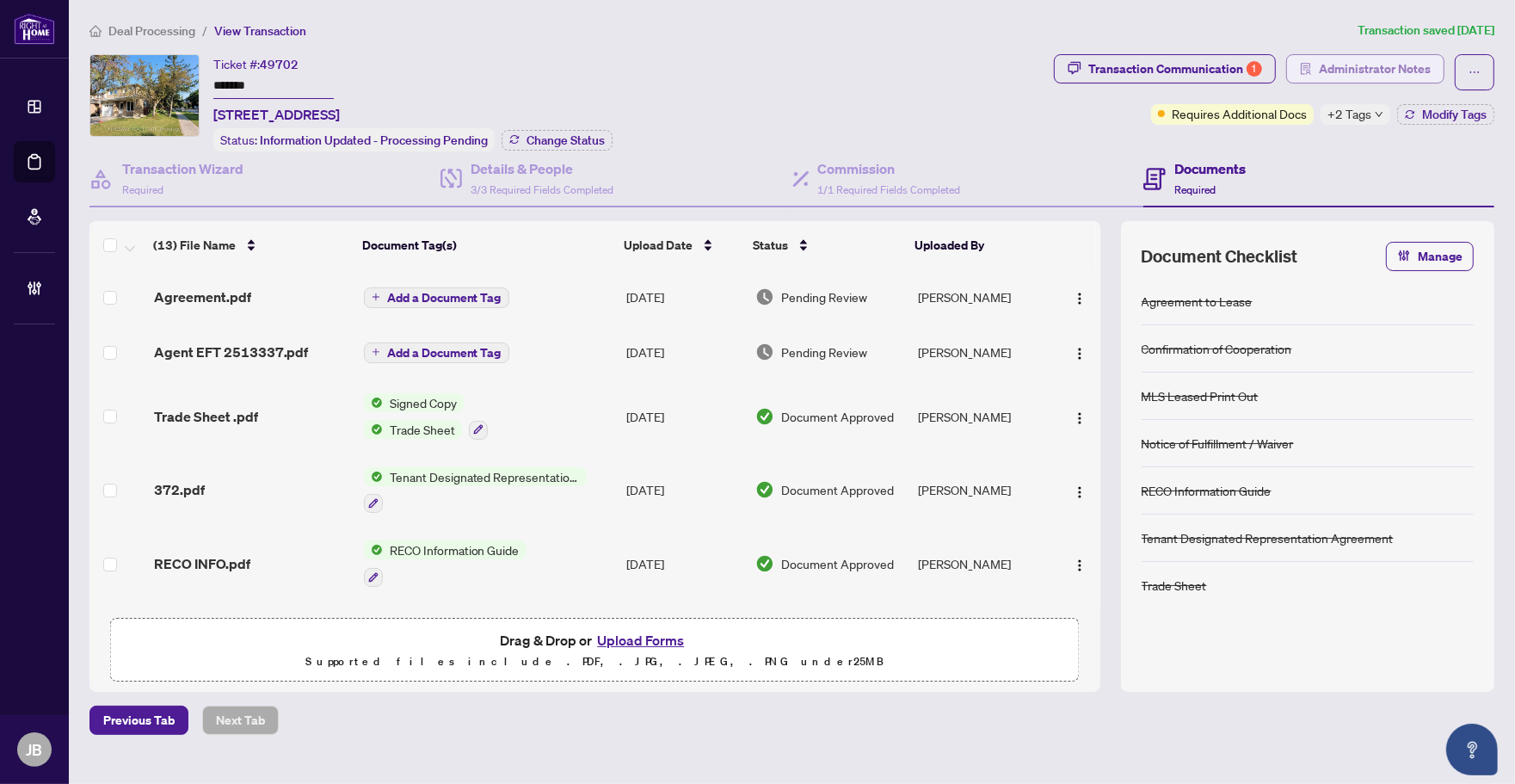
click at [1396, 69] on span "Administrator Notes" at bounding box center [1375, 69] width 112 height 28
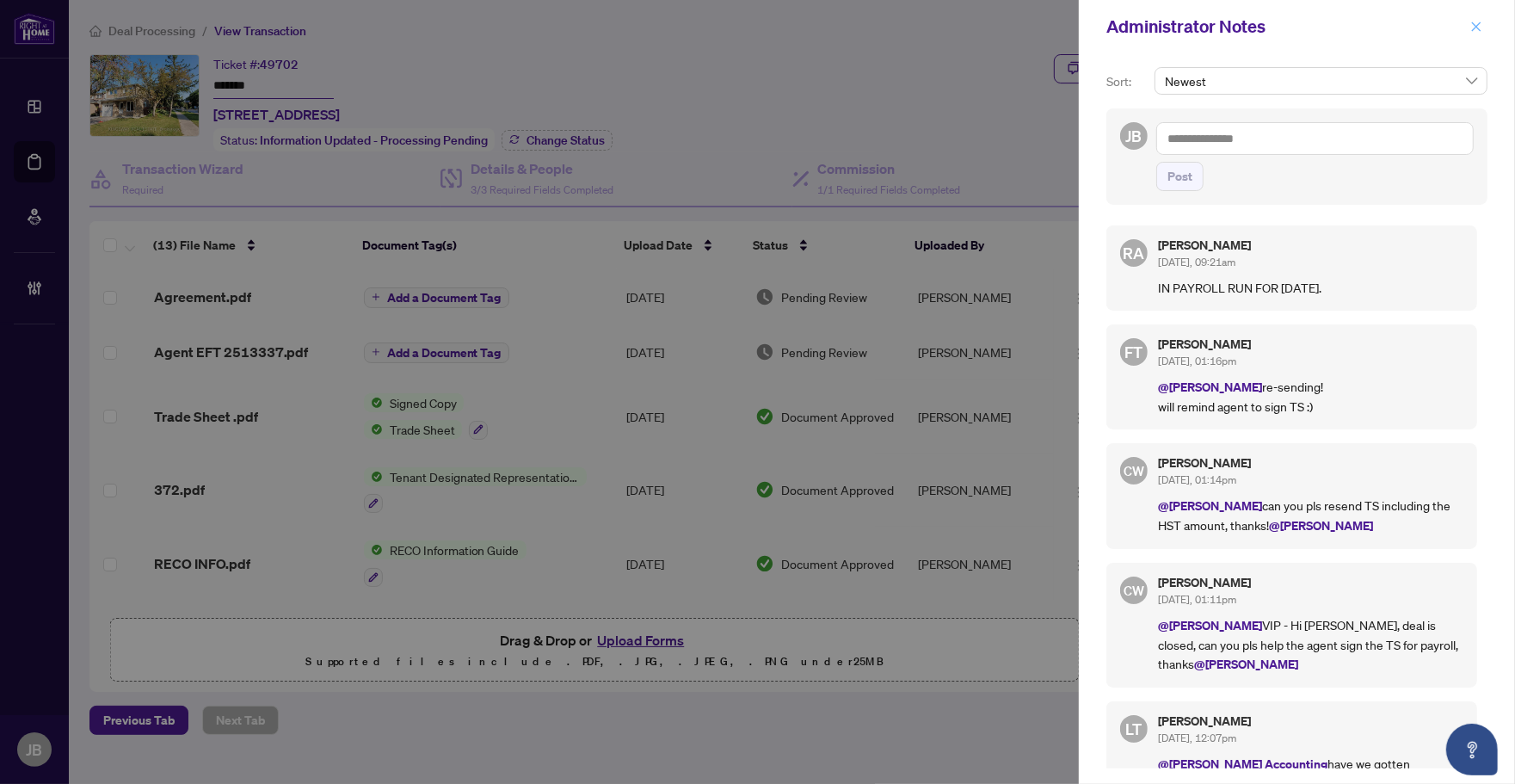
click at [1477, 26] on icon "close" at bounding box center [1476, 26] width 9 height 9
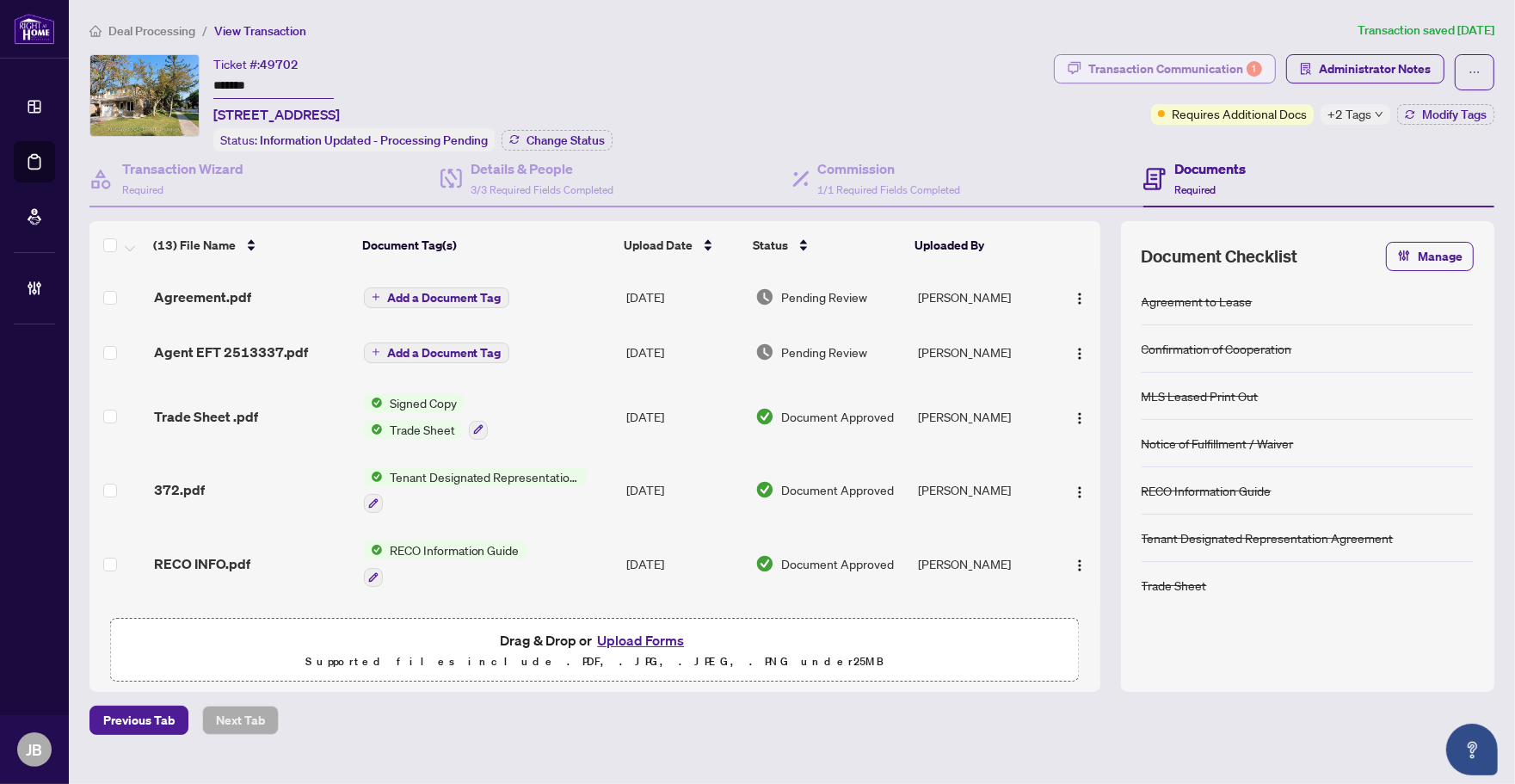
click at [1224, 75] on div "Transaction Communication 1" at bounding box center [1175, 69] width 174 height 28
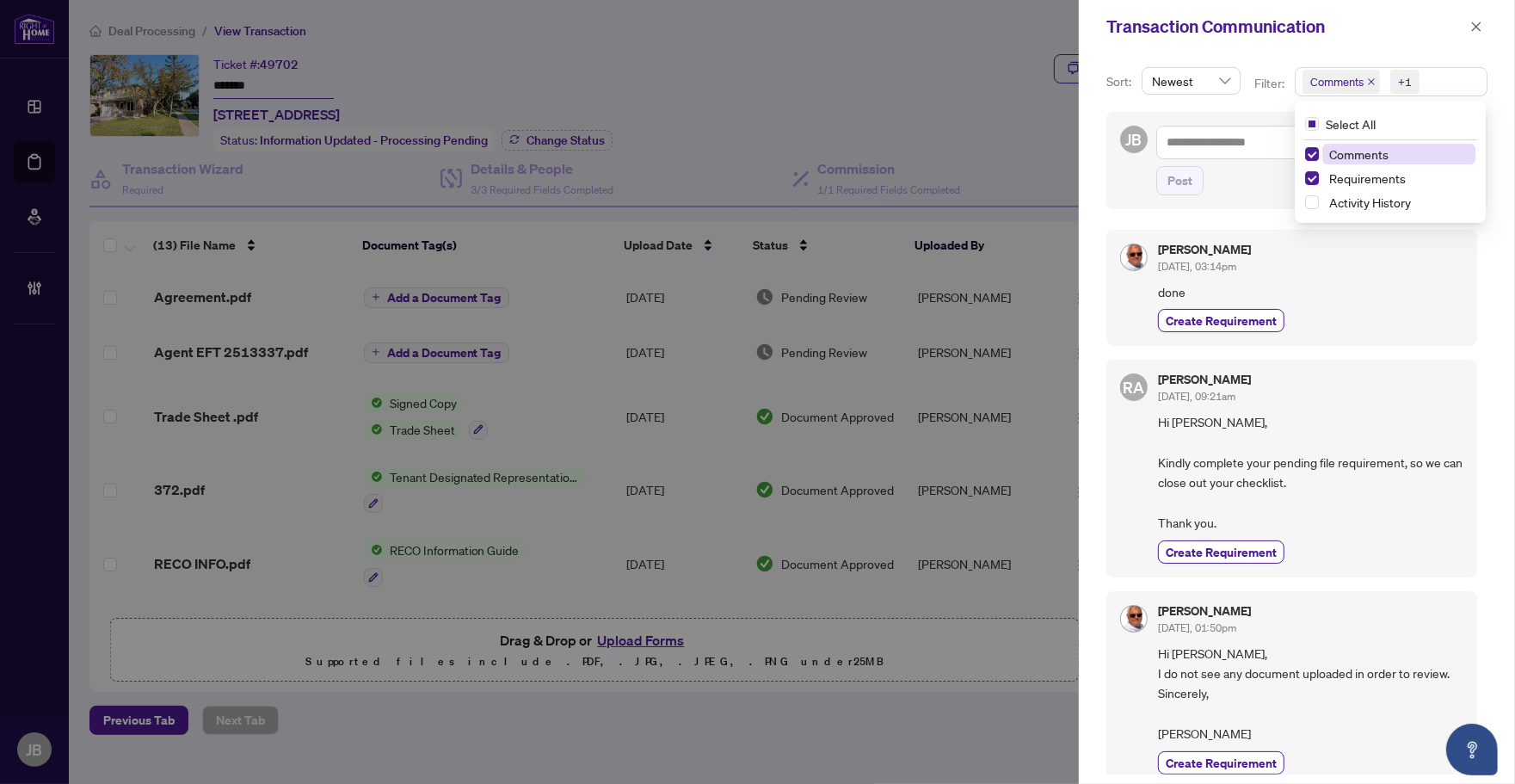
click at [1473, 75] on span "Comments +1" at bounding box center [1391, 82] width 191 height 28
click at [1307, 153] on span "Select Comments" at bounding box center [1312, 153] width 14 height 14
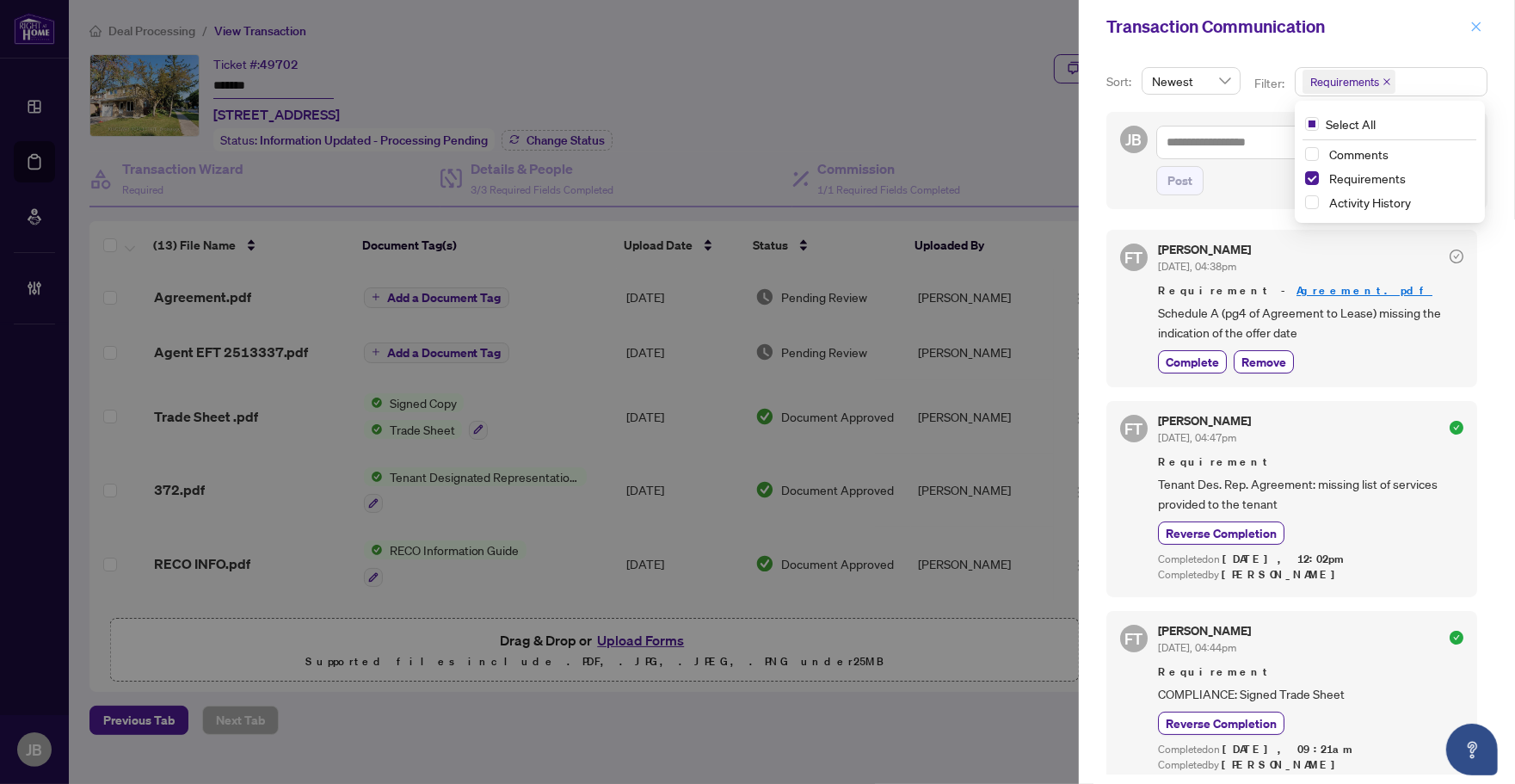
click at [1480, 28] on icon "close" at bounding box center [1476, 26] width 12 height 12
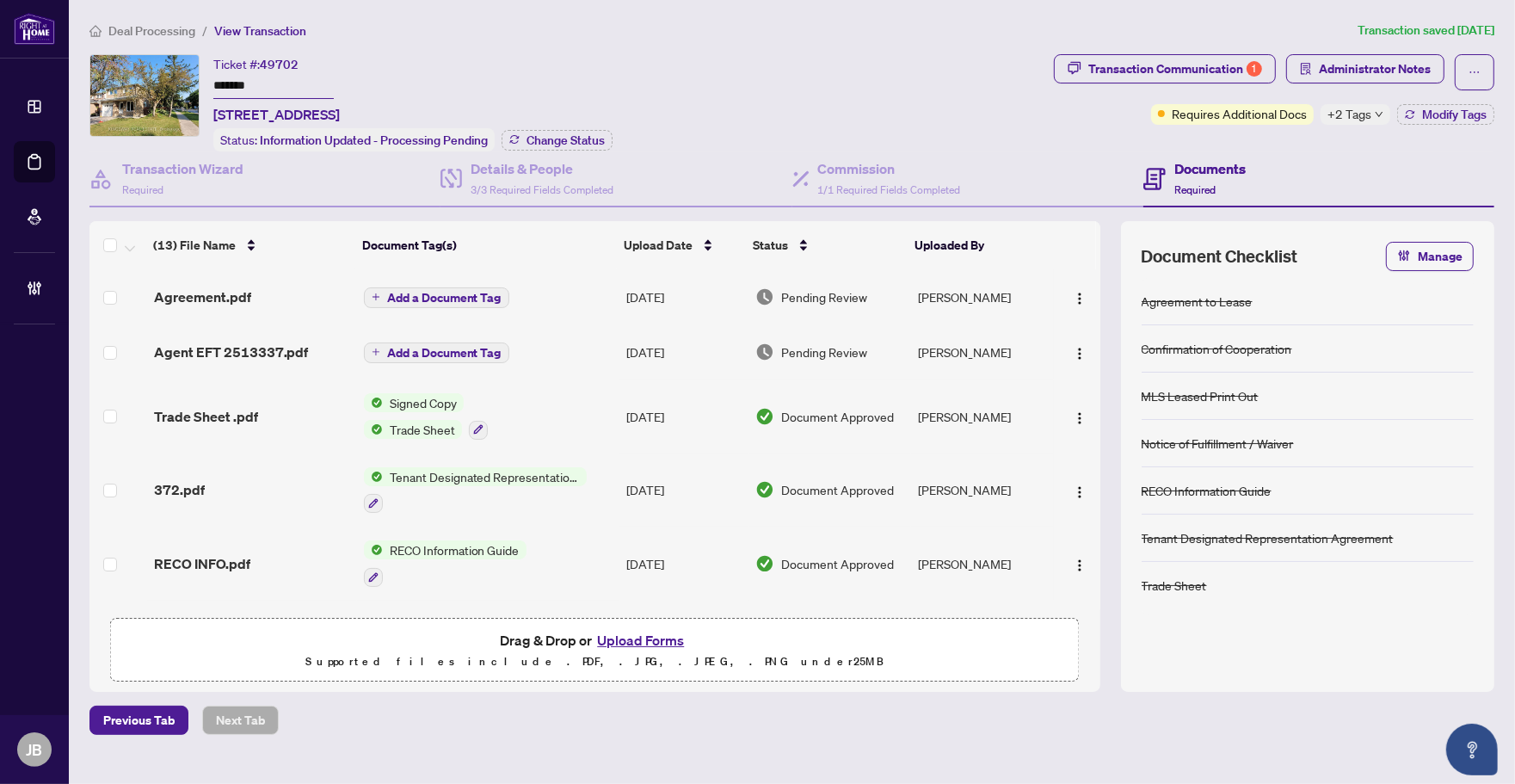
click at [664, 288] on td "[DATE]" at bounding box center [685, 297] width 130 height 55
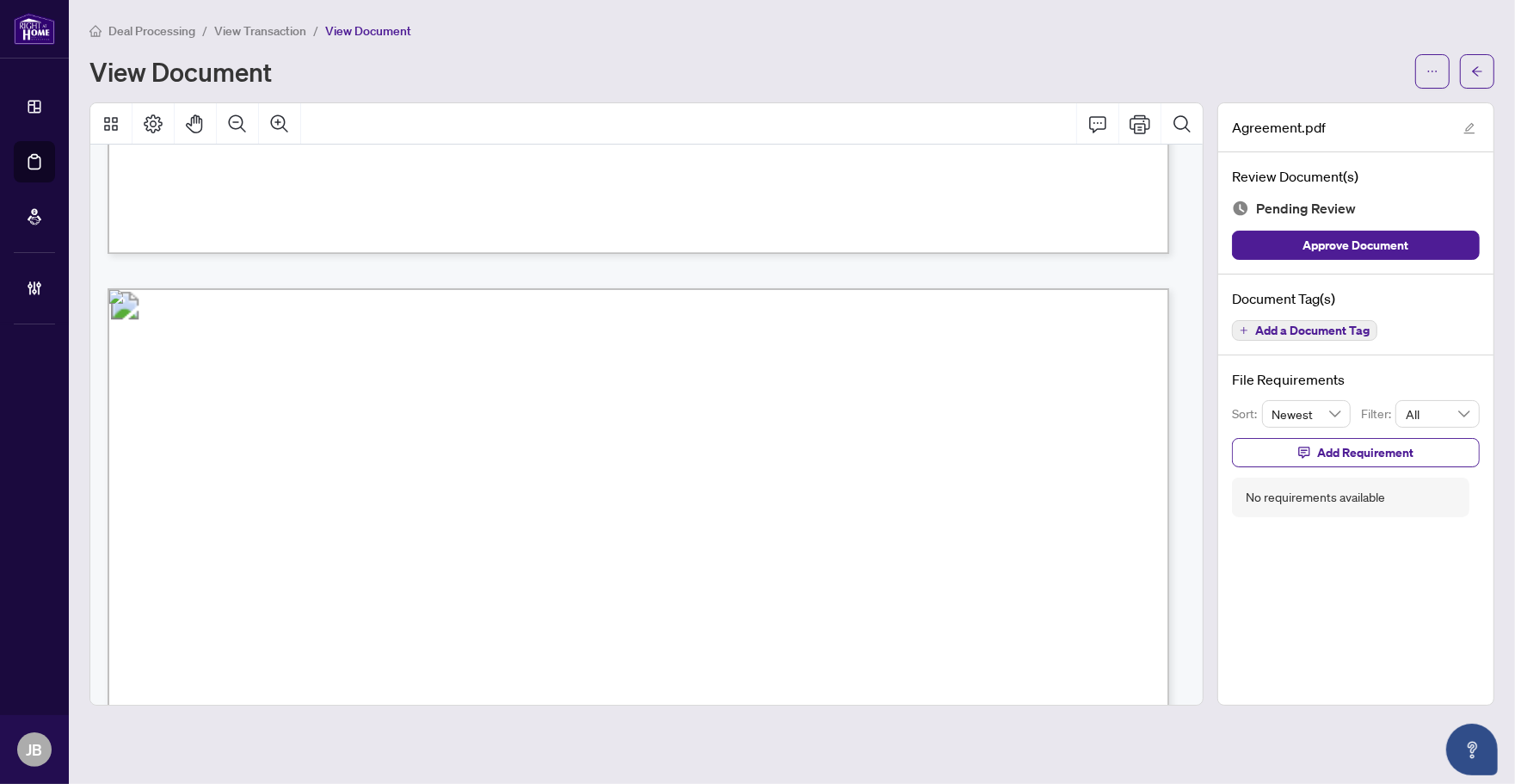
scroll to position [7061, 0]
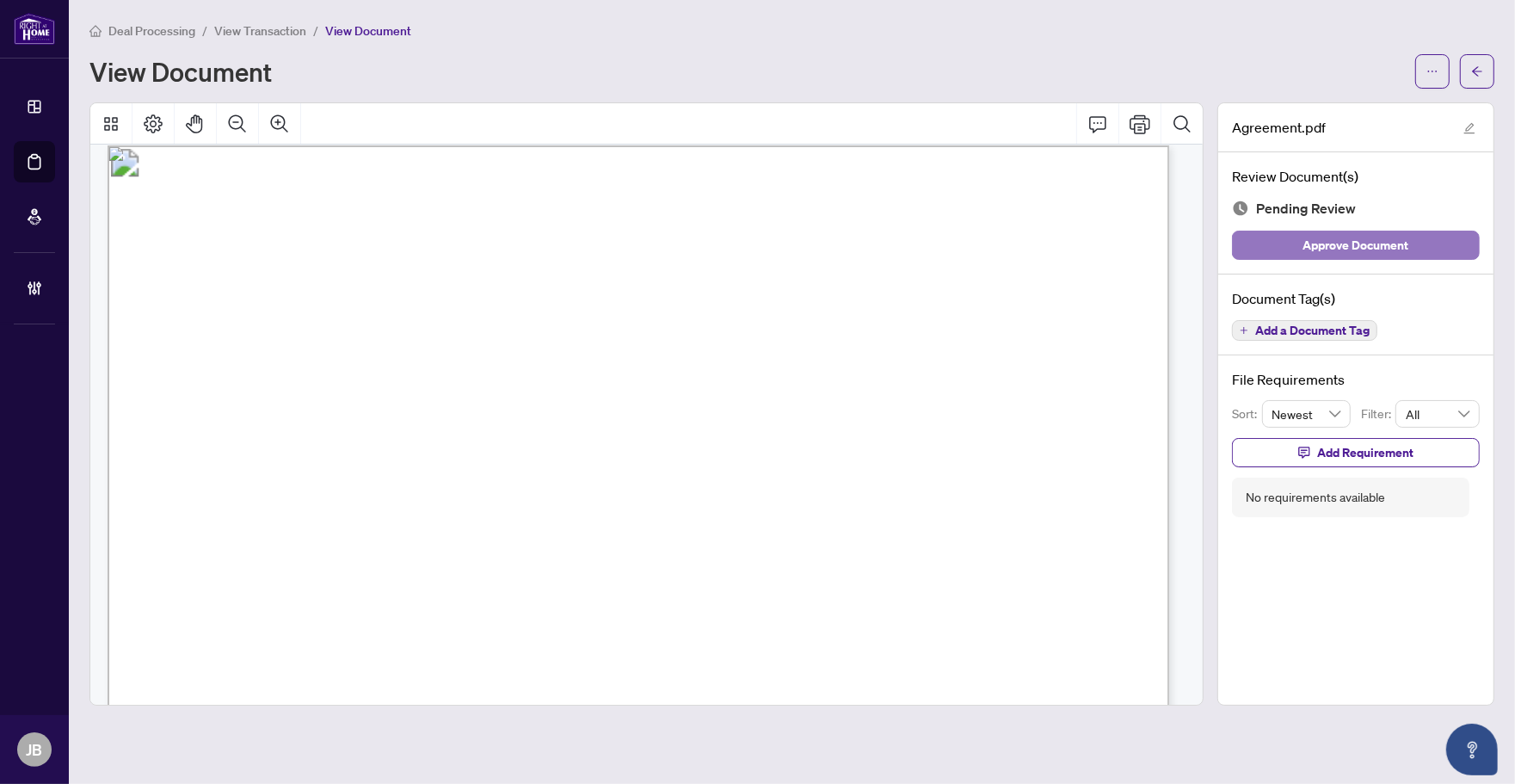
click at [1353, 243] on span "Approve Document" at bounding box center [1356, 245] width 106 height 28
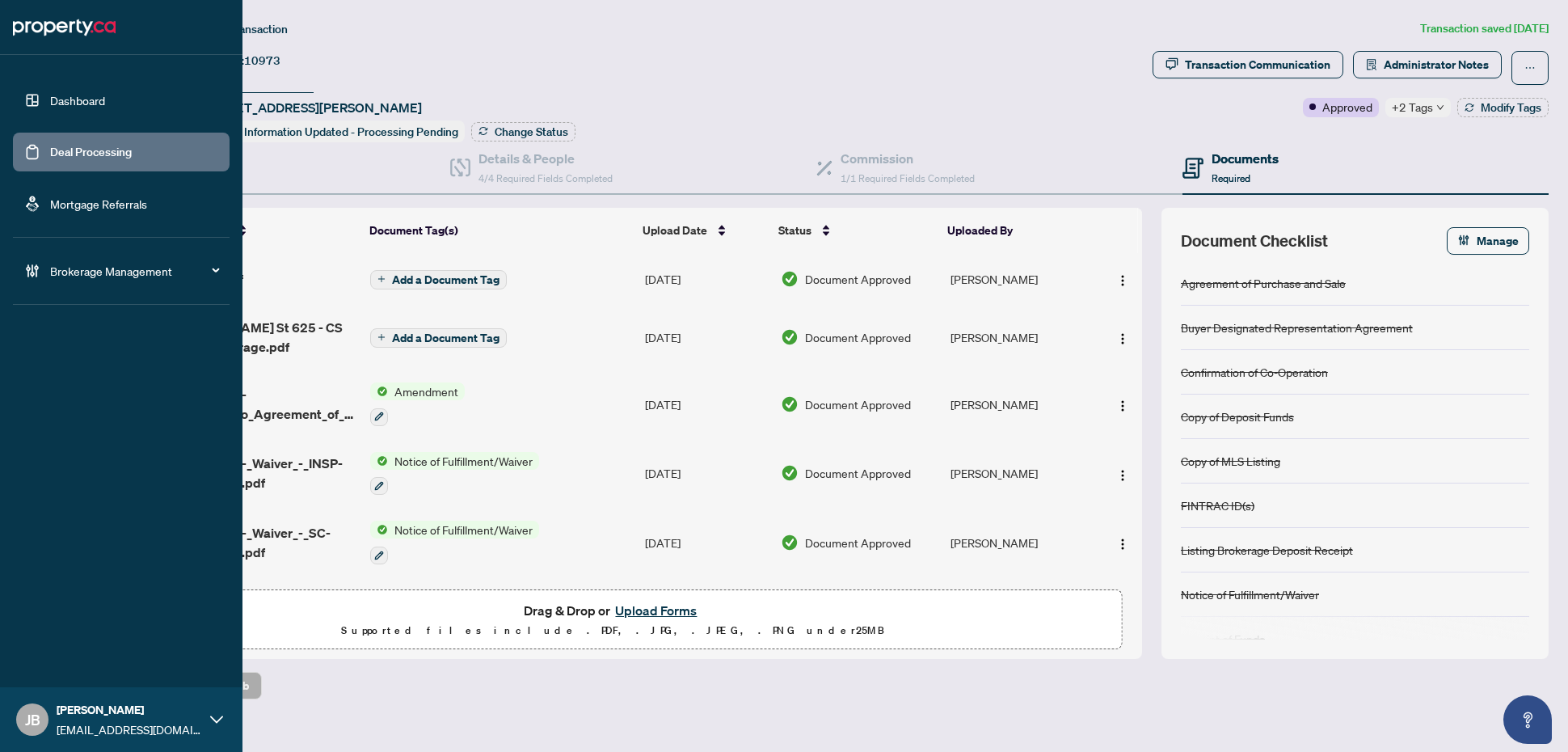
click at [73, 147] on link "Deal Processing" at bounding box center [91, 152] width 82 height 15
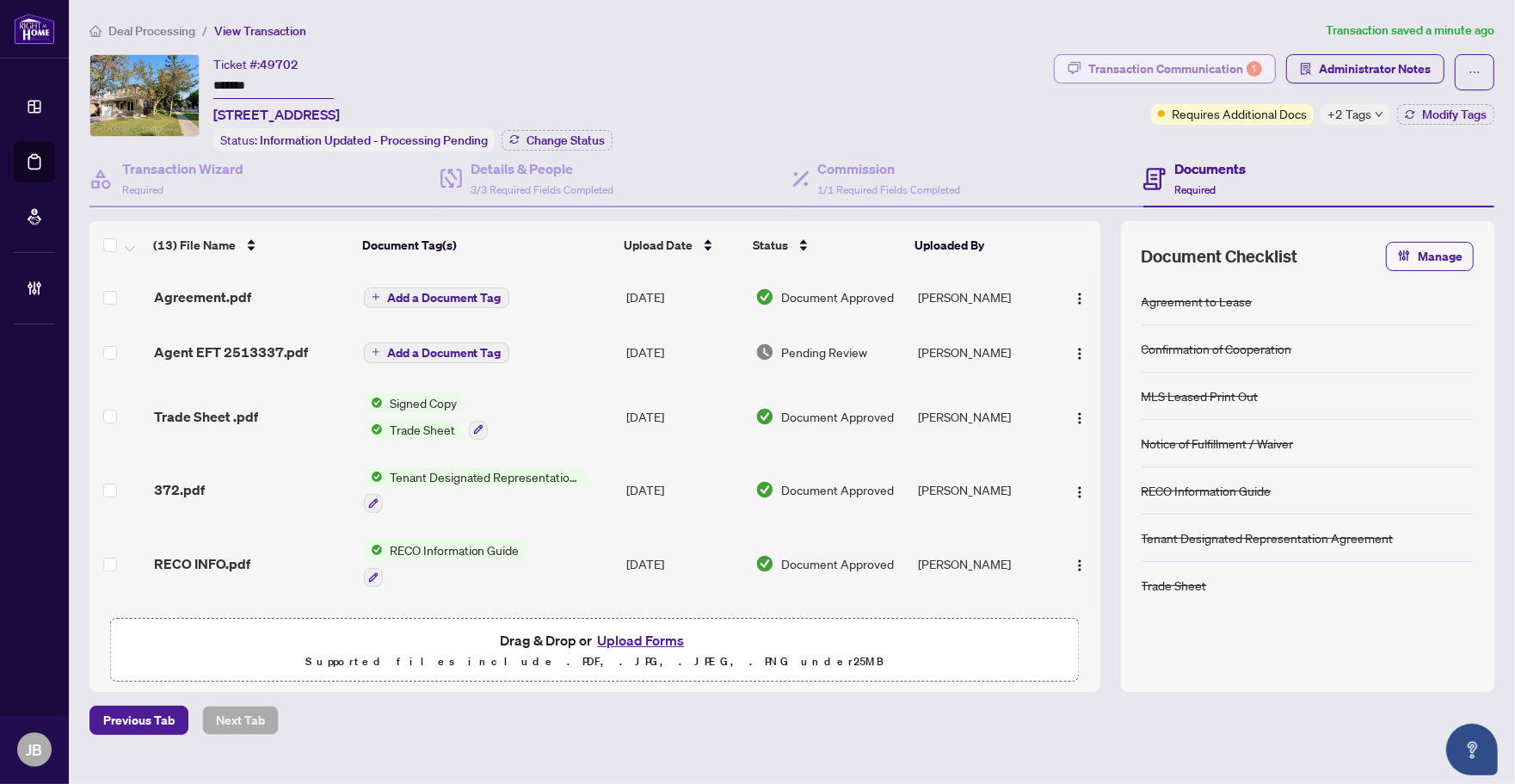
click at [1193, 62] on div "Transaction Communication 1" at bounding box center [1175, 69] width 174 height 28
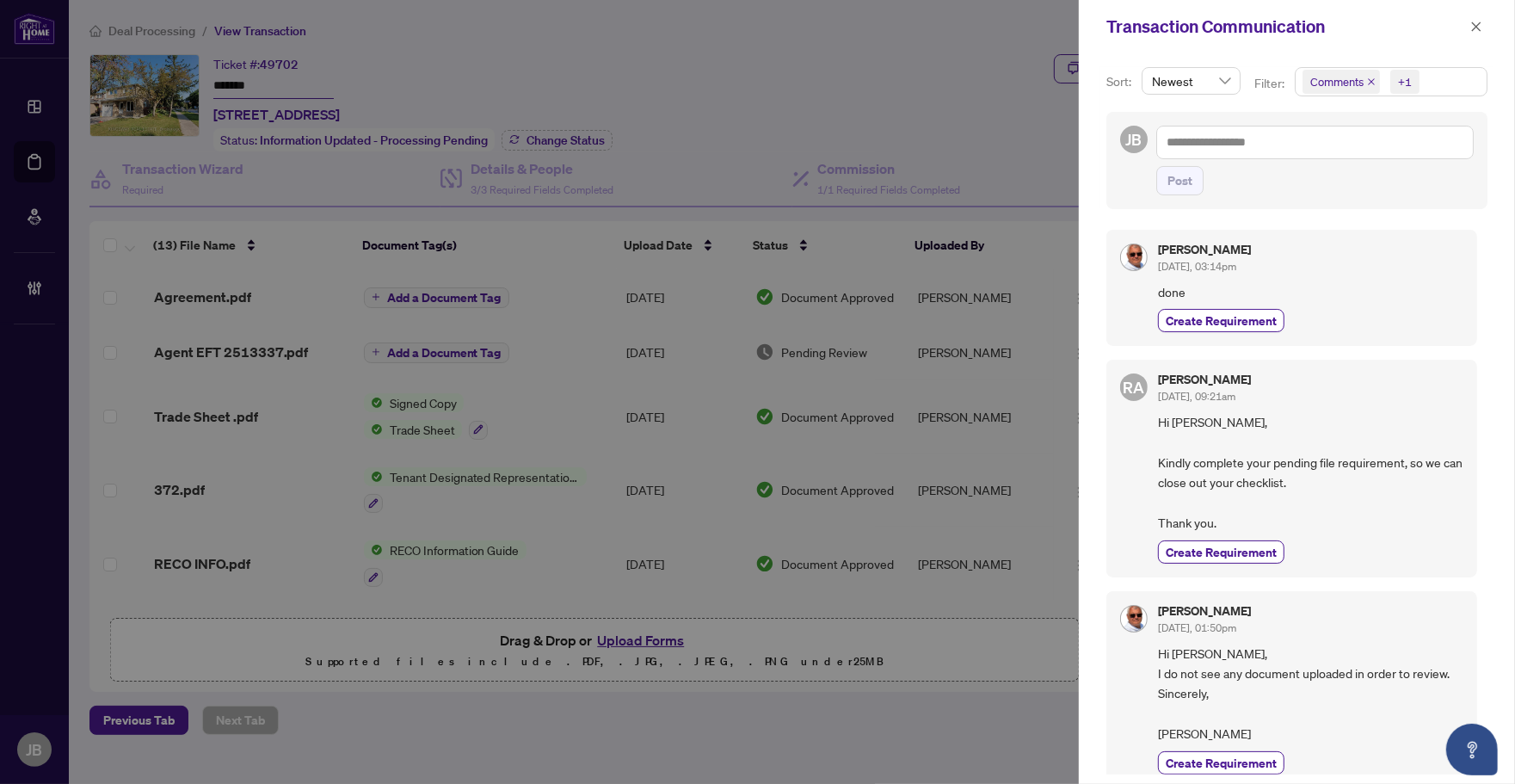
click at [1472, 80] on span "Comments +1" at bounding box center [1391, 82] width 191 height 28
click at [1306, 151] on span "Select Comments" at bounding box center [1312, 153] width 14 height 14
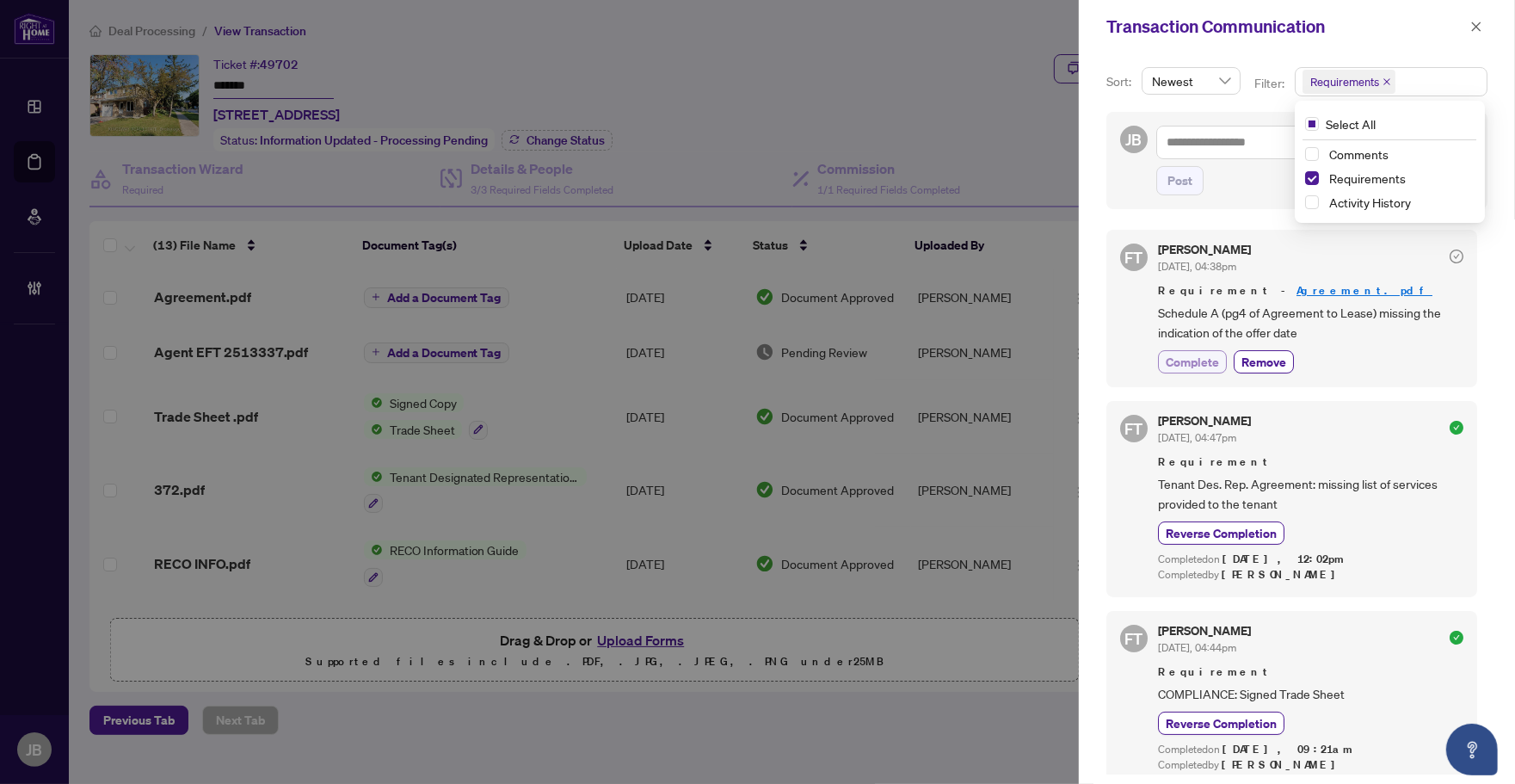
click at [1192, 360] on span "Complete" at bounding box center [1193, 362] width 53 height 18
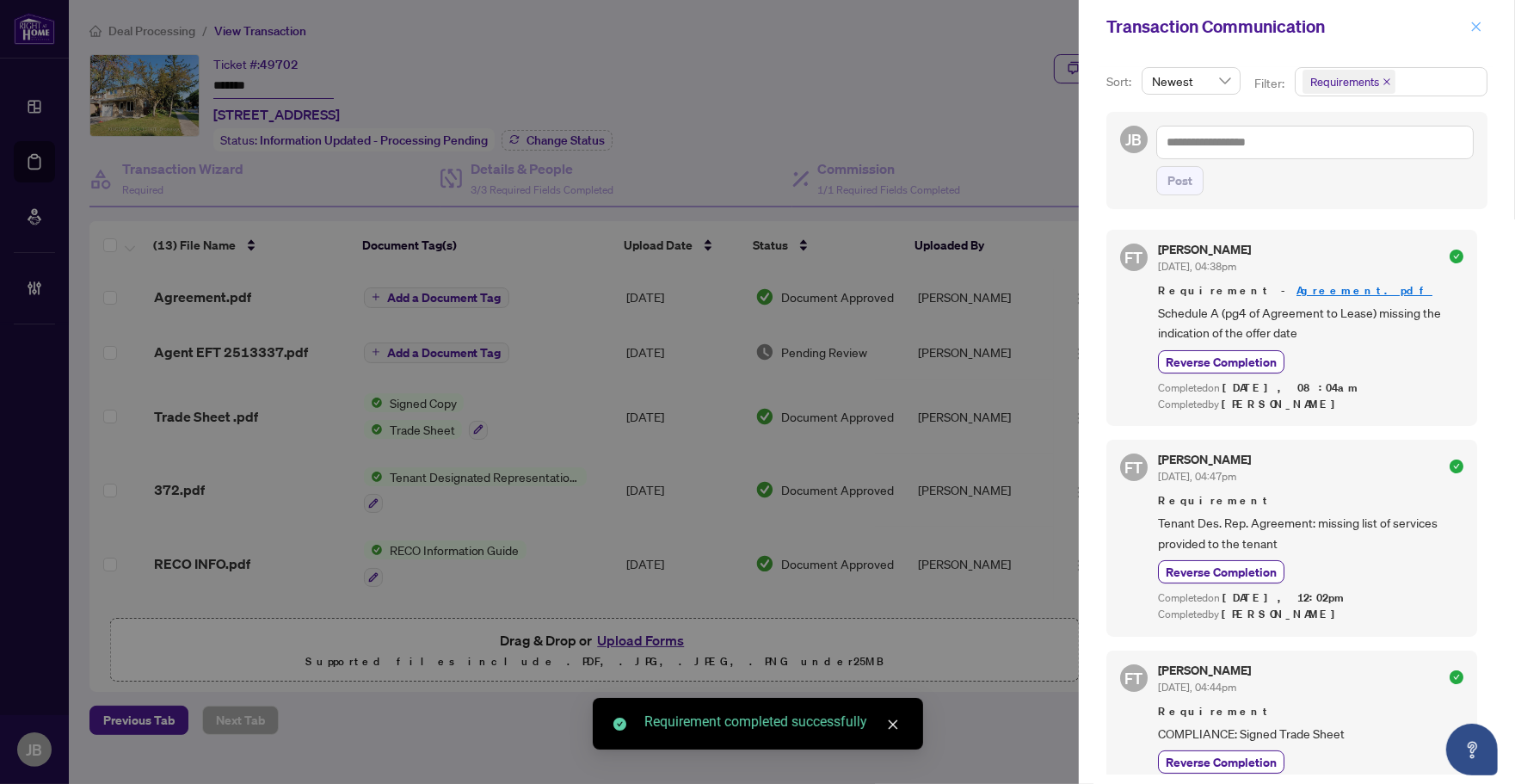
click at [1474, 21] on icon "close" at bounding box center [1476, 26] width 12 height 12
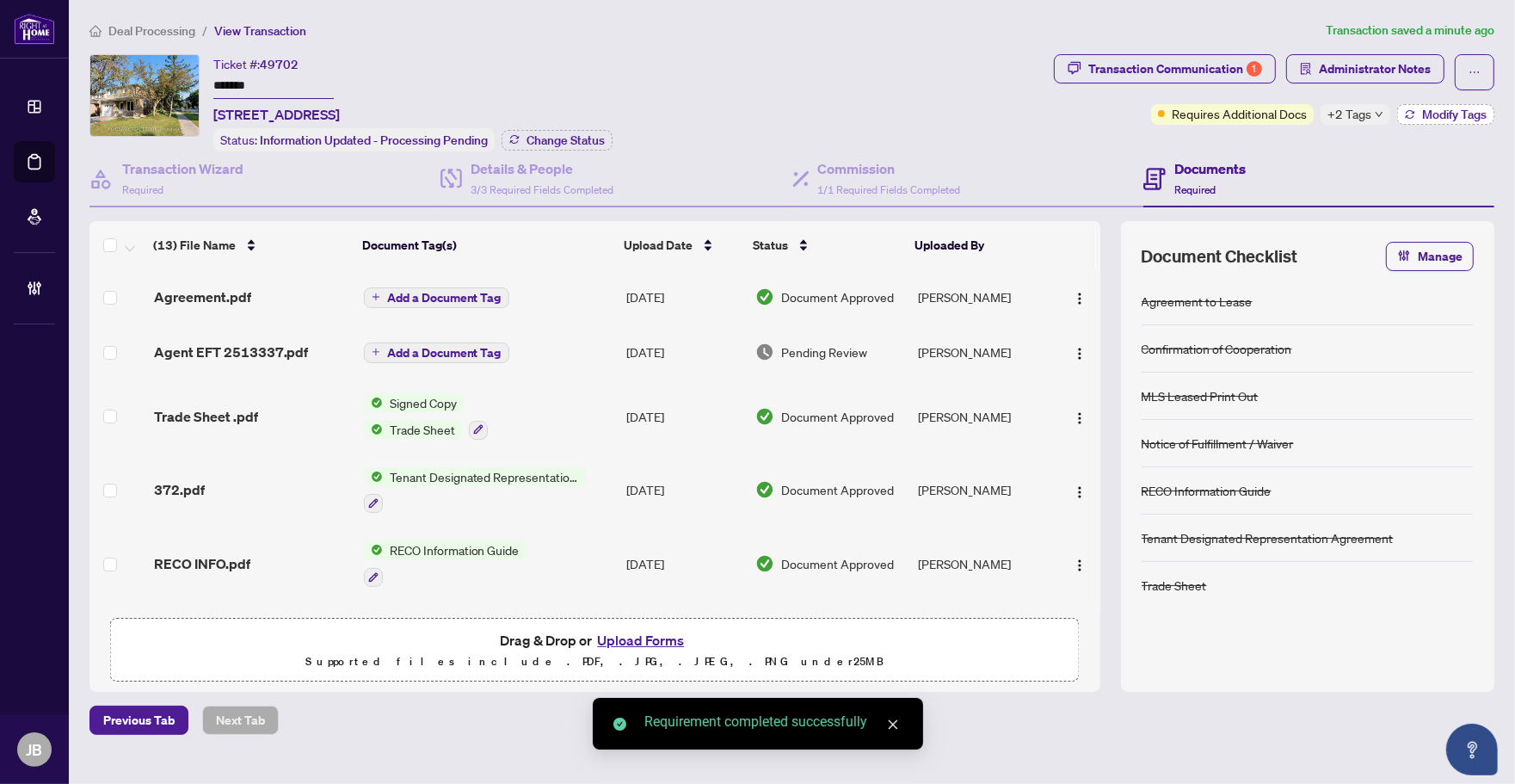
click at [1424, 112] on span "Modify Tags" at bounding box center [1454, 114] width 64 height 12
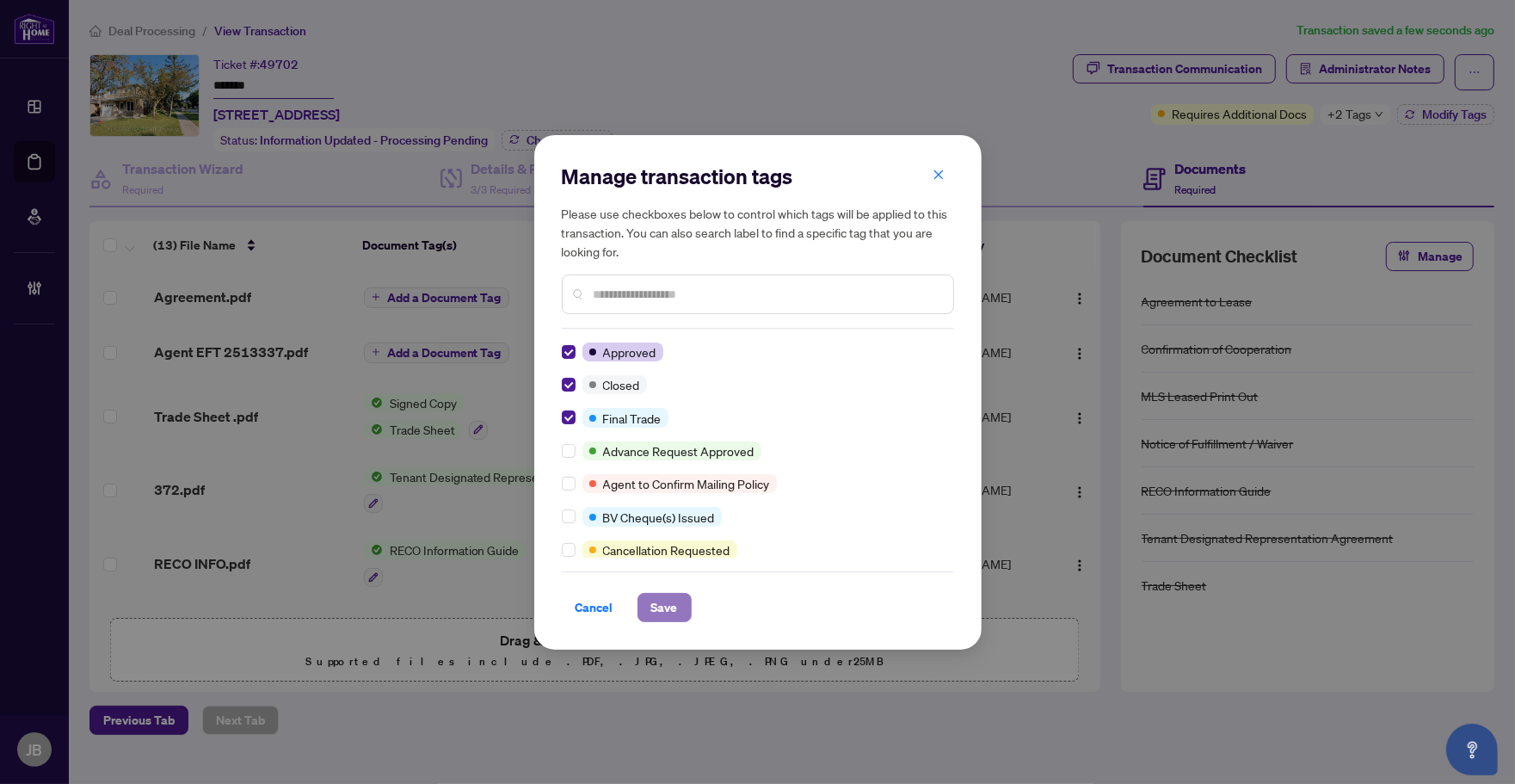
click at [669, 609] on span "Save" at bounding box center [664, 608] width 27 height 28
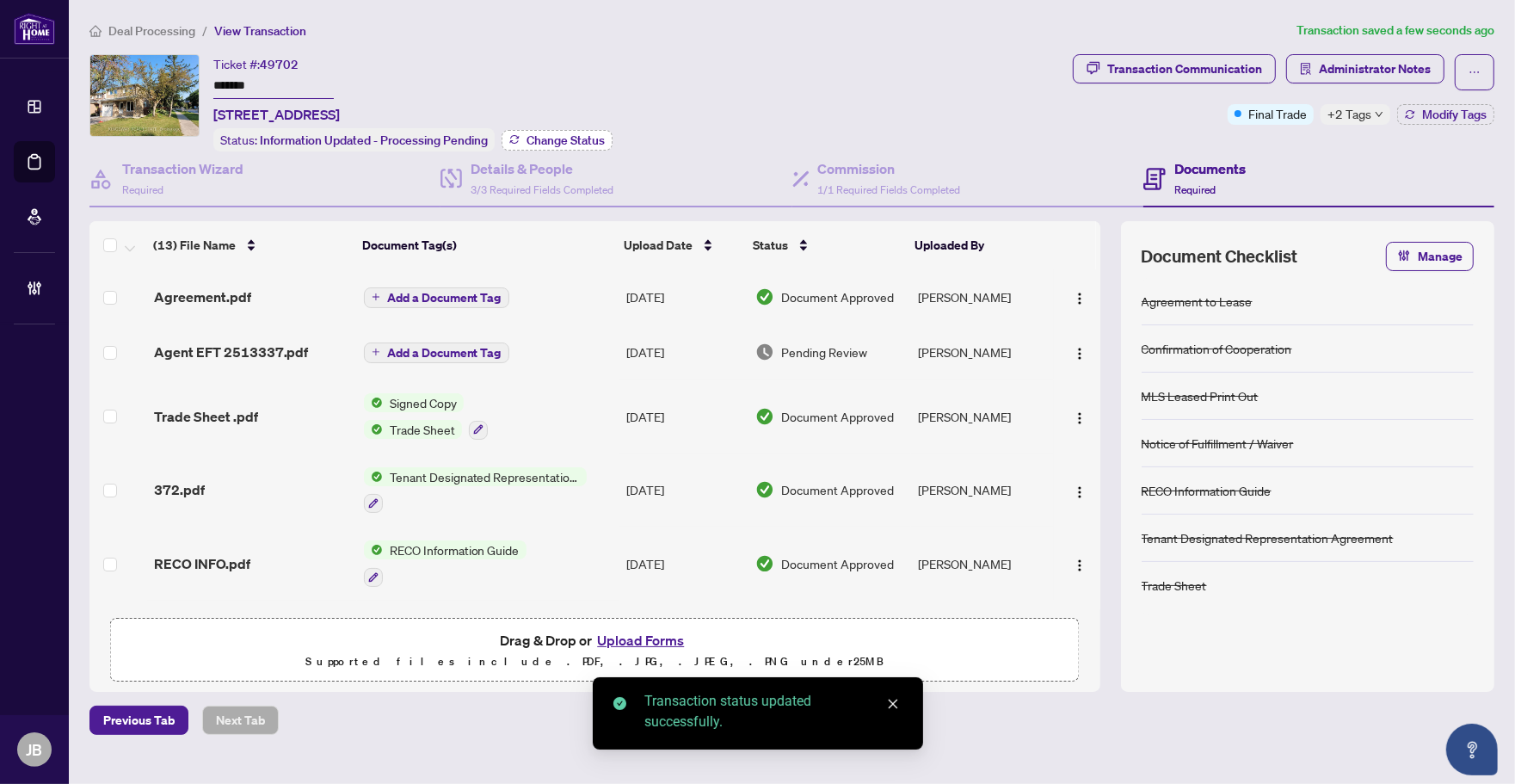
click at [551, 140] on span "Change Status" at bounding box center [566, 140] width 78 height 12
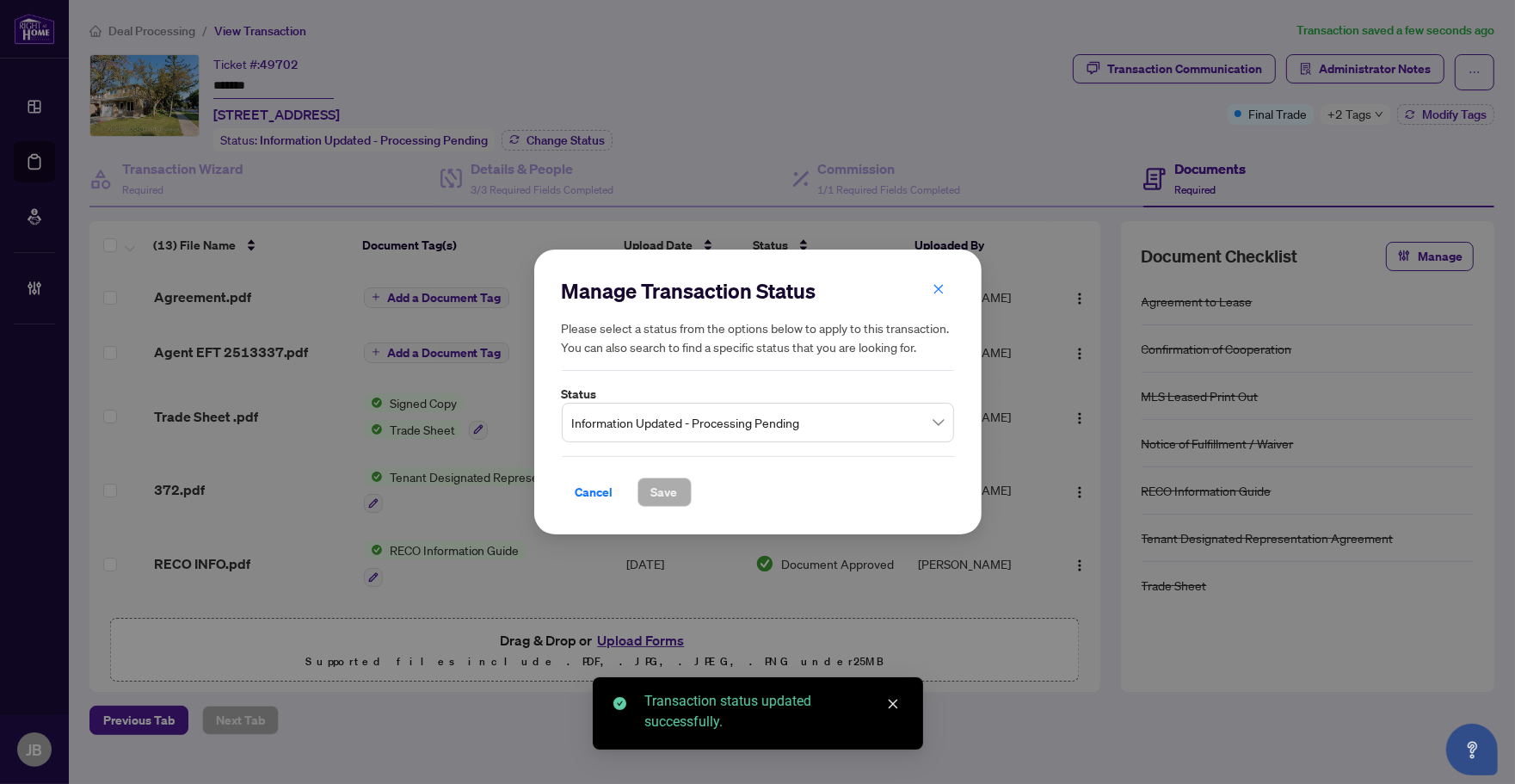
click at [687, 423] on span "Information Updated - Processing Pending" at bounding box center [758, 422] width 372 height 33
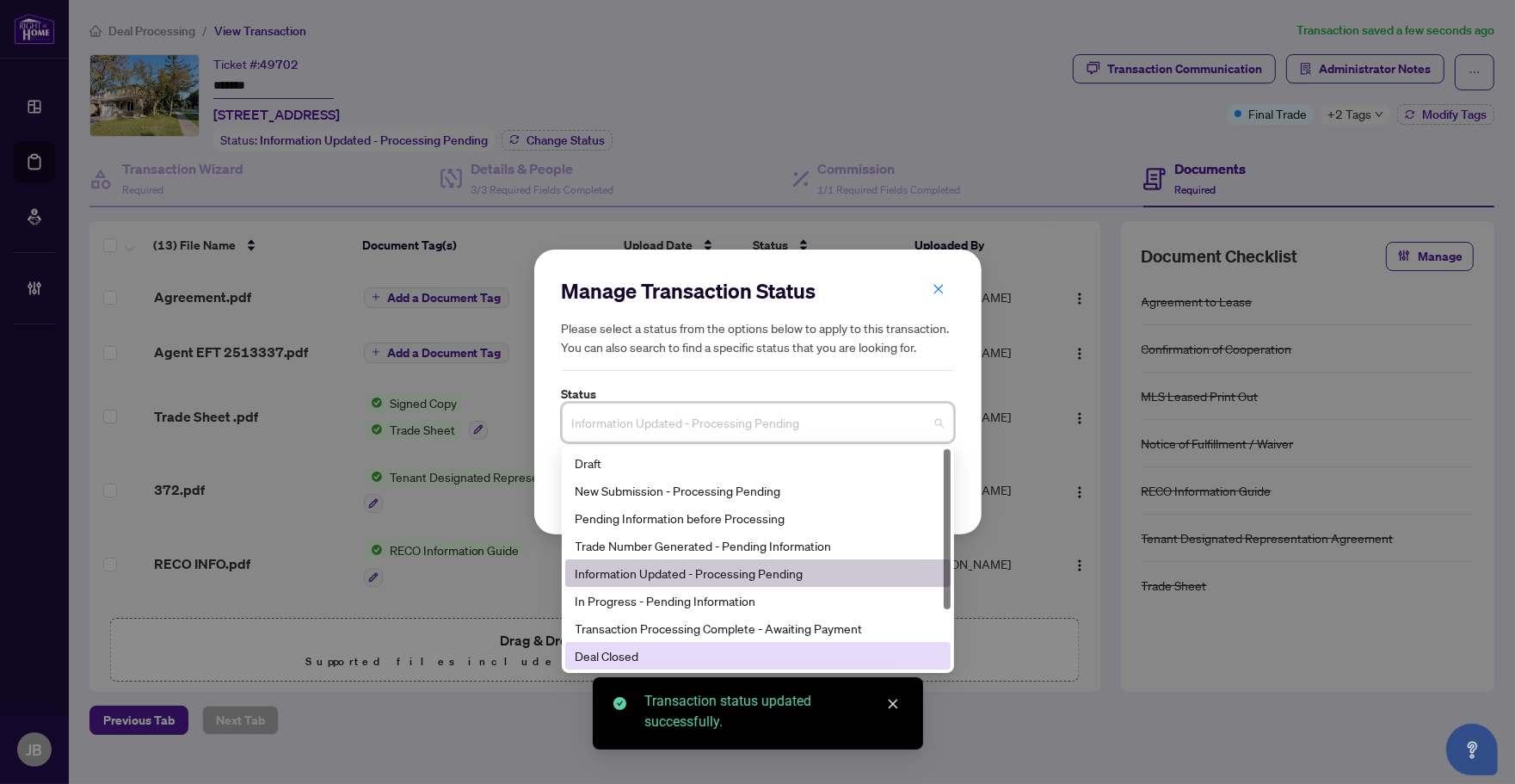
click at [596, 654] on div "Deal Closed" at bounding box center [758, 655] width 365 height 19
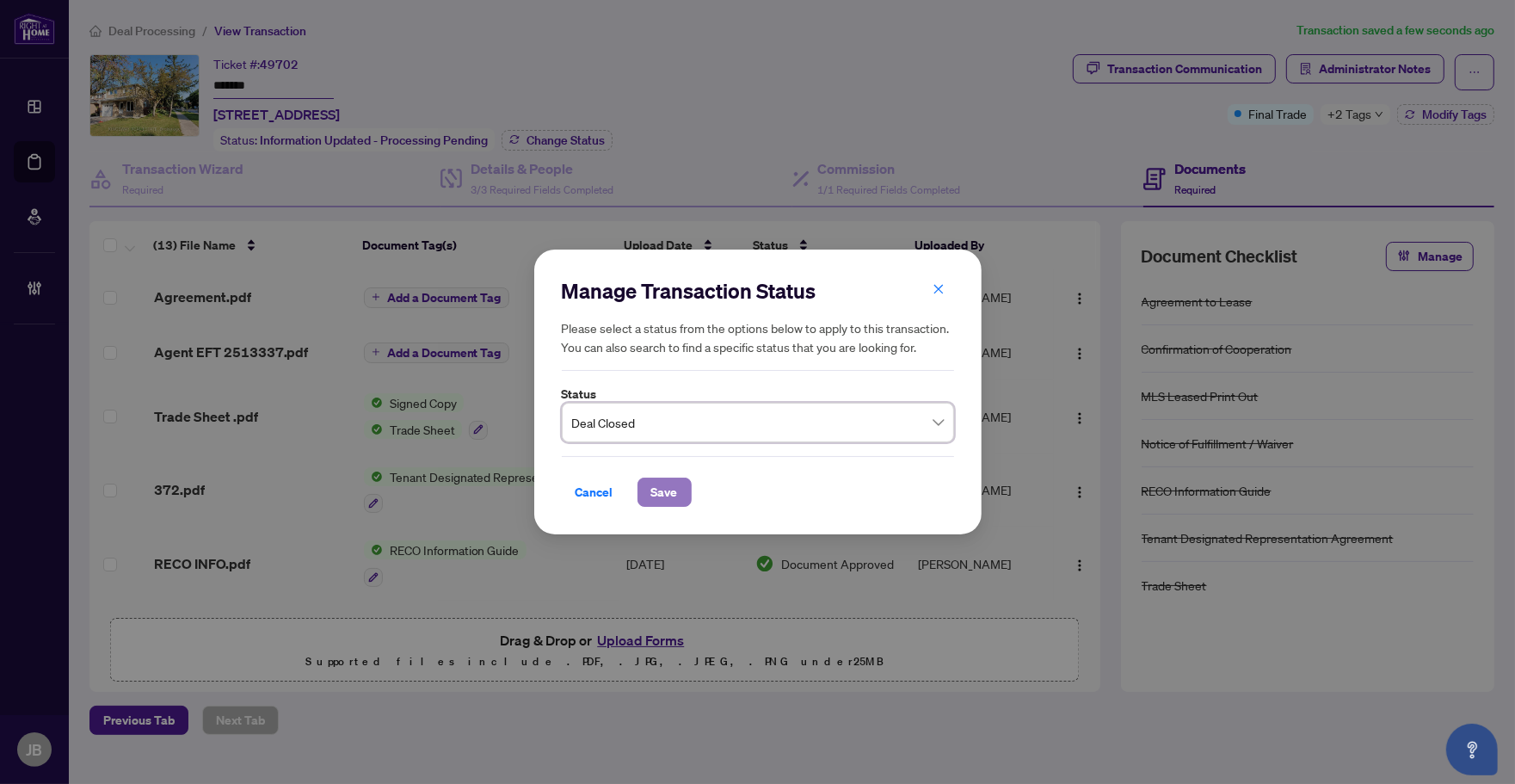
click at [652, 488] on span "Save" at bounding box center [664, 492] width 27 height 28
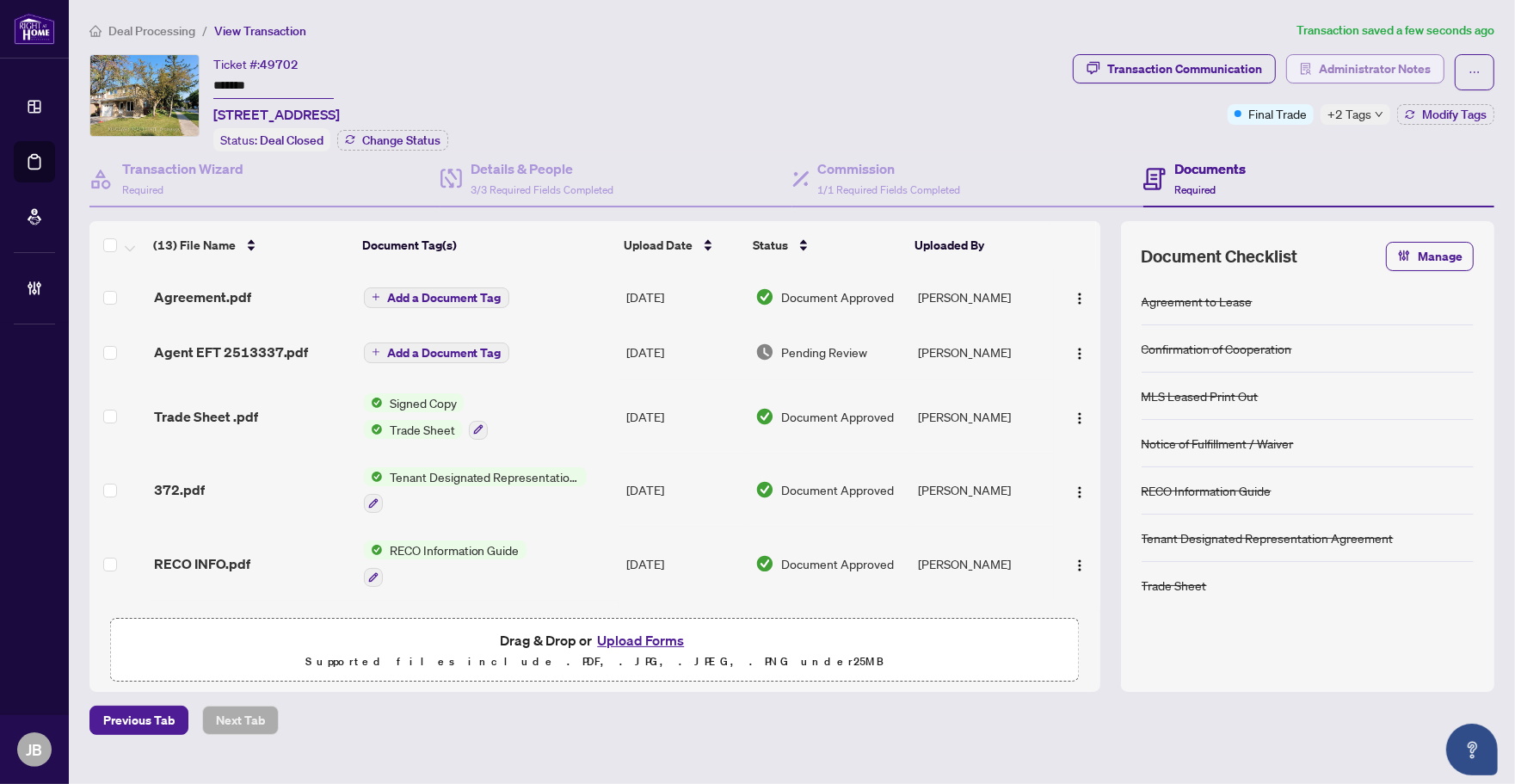
click at [1429, 58] on span "Administrator Notes" at bounding box center [1375, 69] width 112 height 28
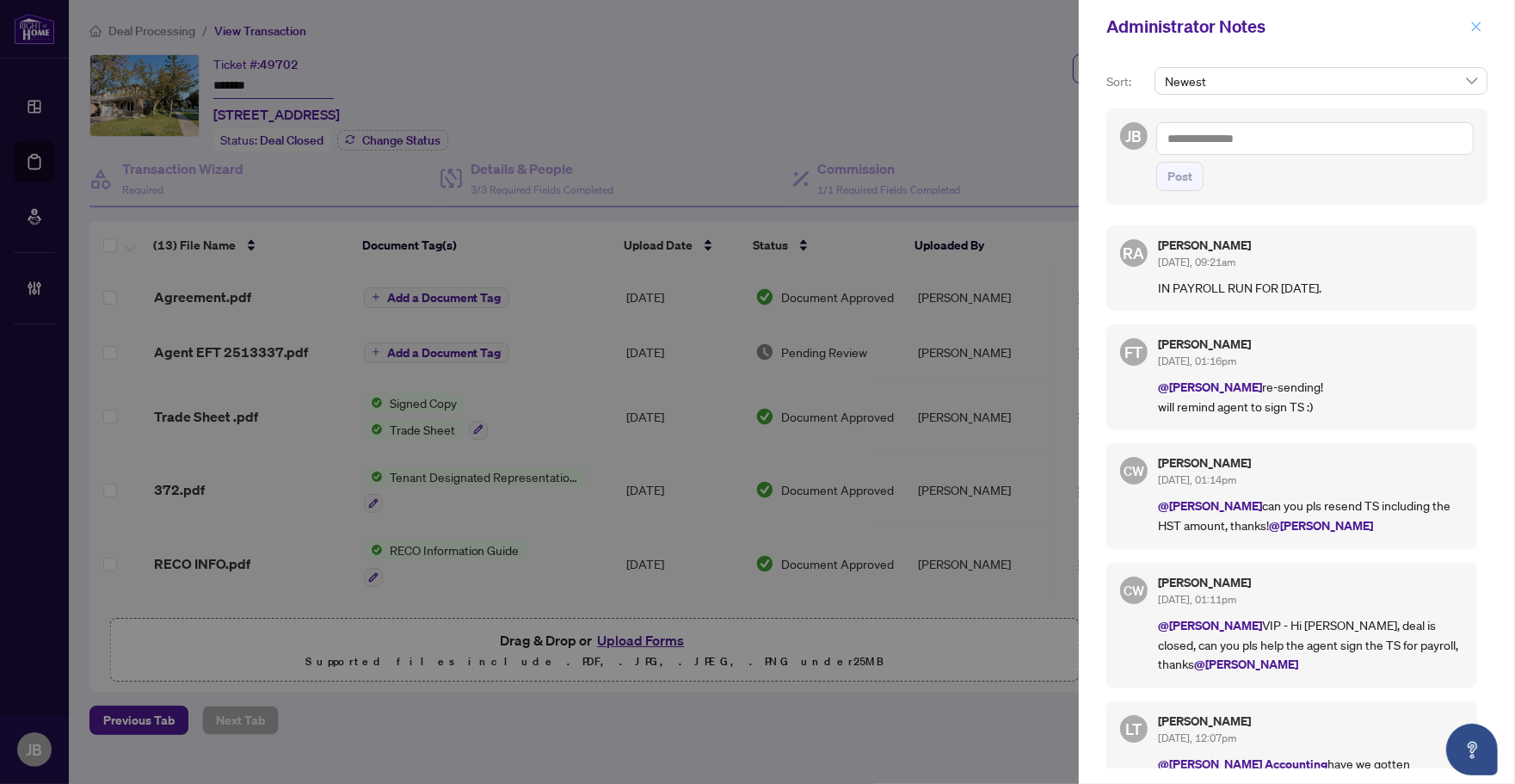
click at [1476, 24] on icon "close" at bounding box center [1476, 26] width 12 height 12
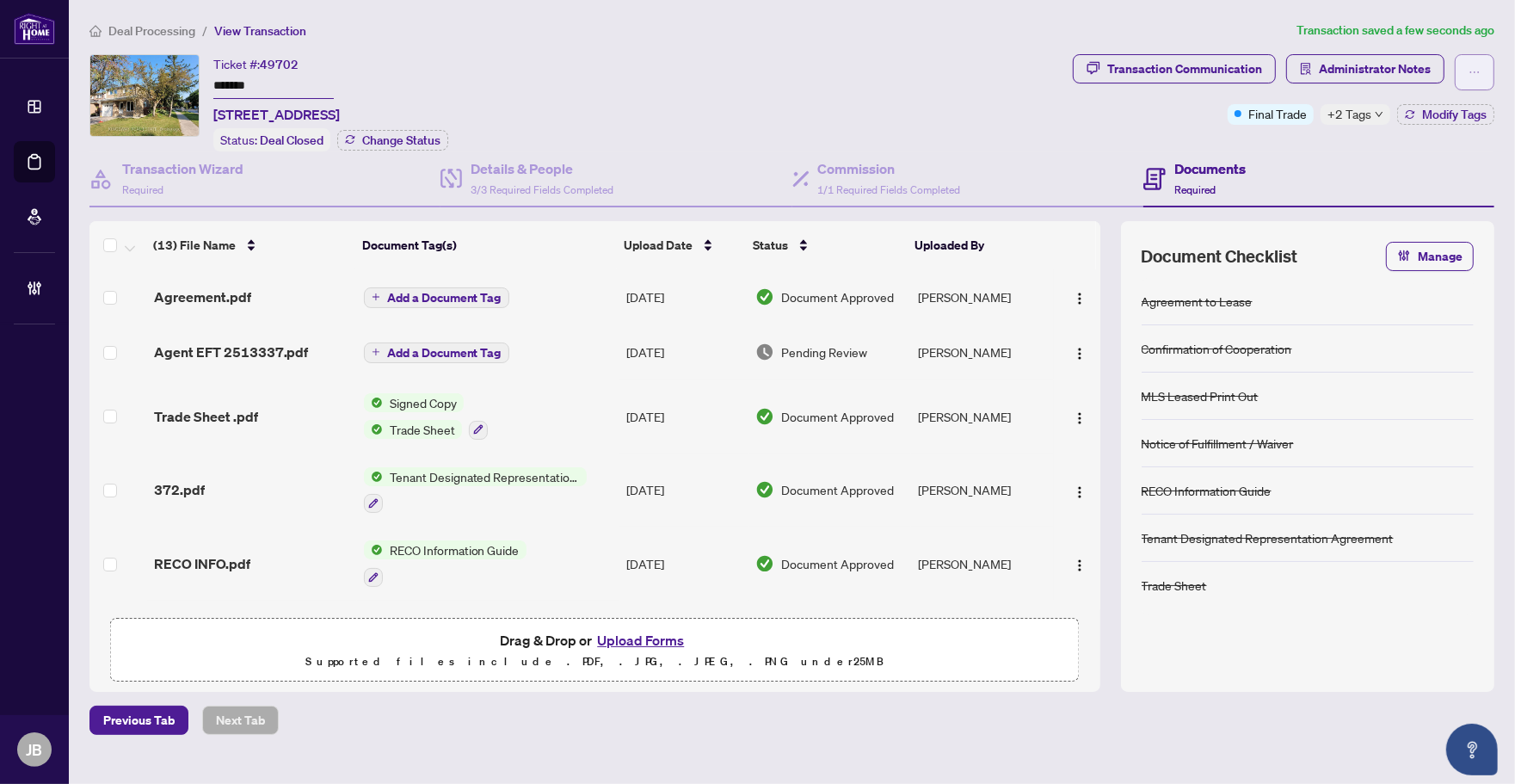
click at [1482, 72] on button "button" at bounding box center [1475, 72] width 39 height 36
click at [1400, 164] on span "Submit for Completion" at bounding box center [1414, 165] width 131 height 19
type textarea "**********"
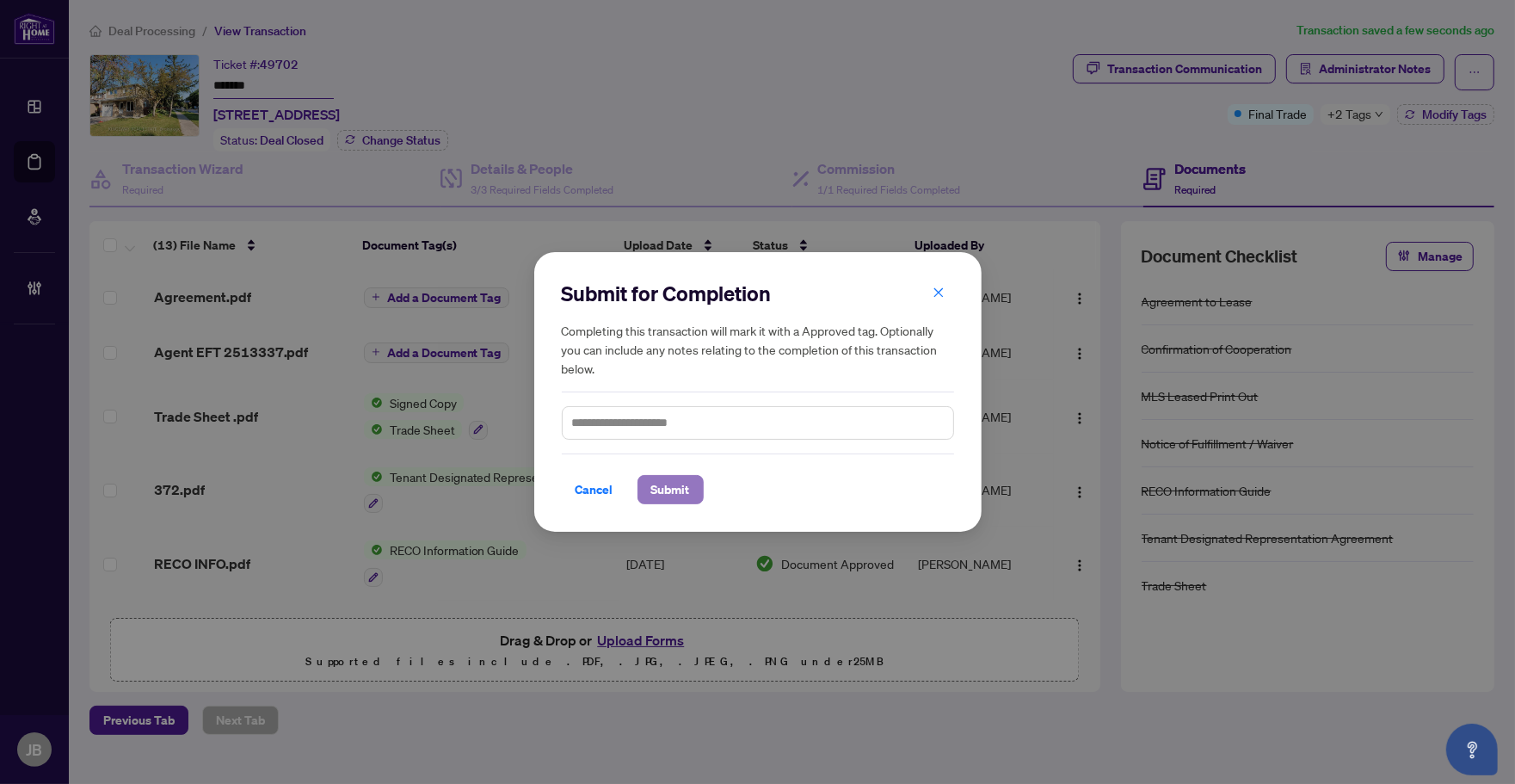
click at [654, 491] on span "Submit" at bounding box center [670, 489] width 39 height 28
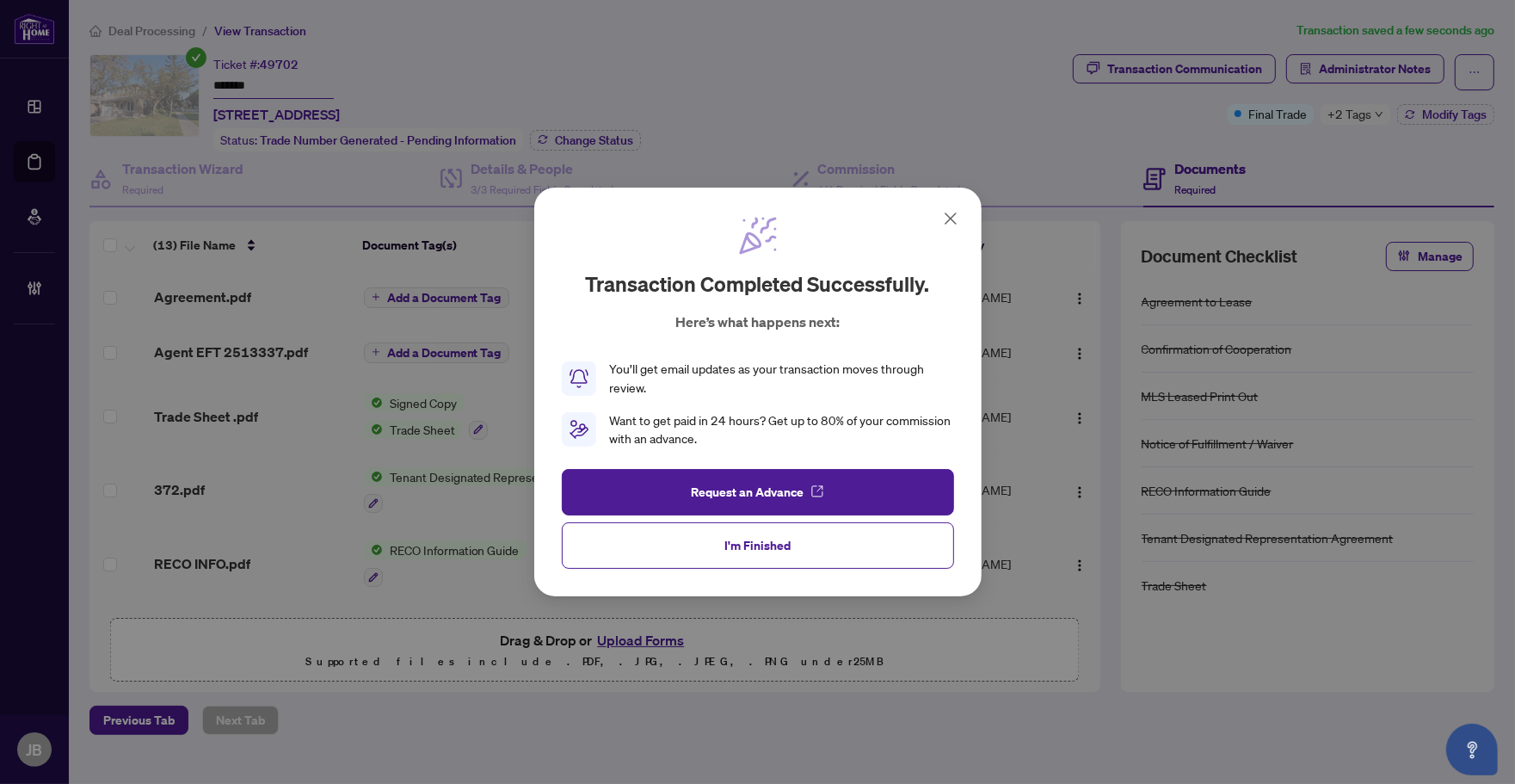
click at [777, 572] on div "Transaction completed successfully. Here’s what happens next: You’ll get email …" at bounding box center [758, 392] width 447 height 409
click at [777, 547] on span "I'm Finished" at bounding box center [758, 545] width 66 height 28
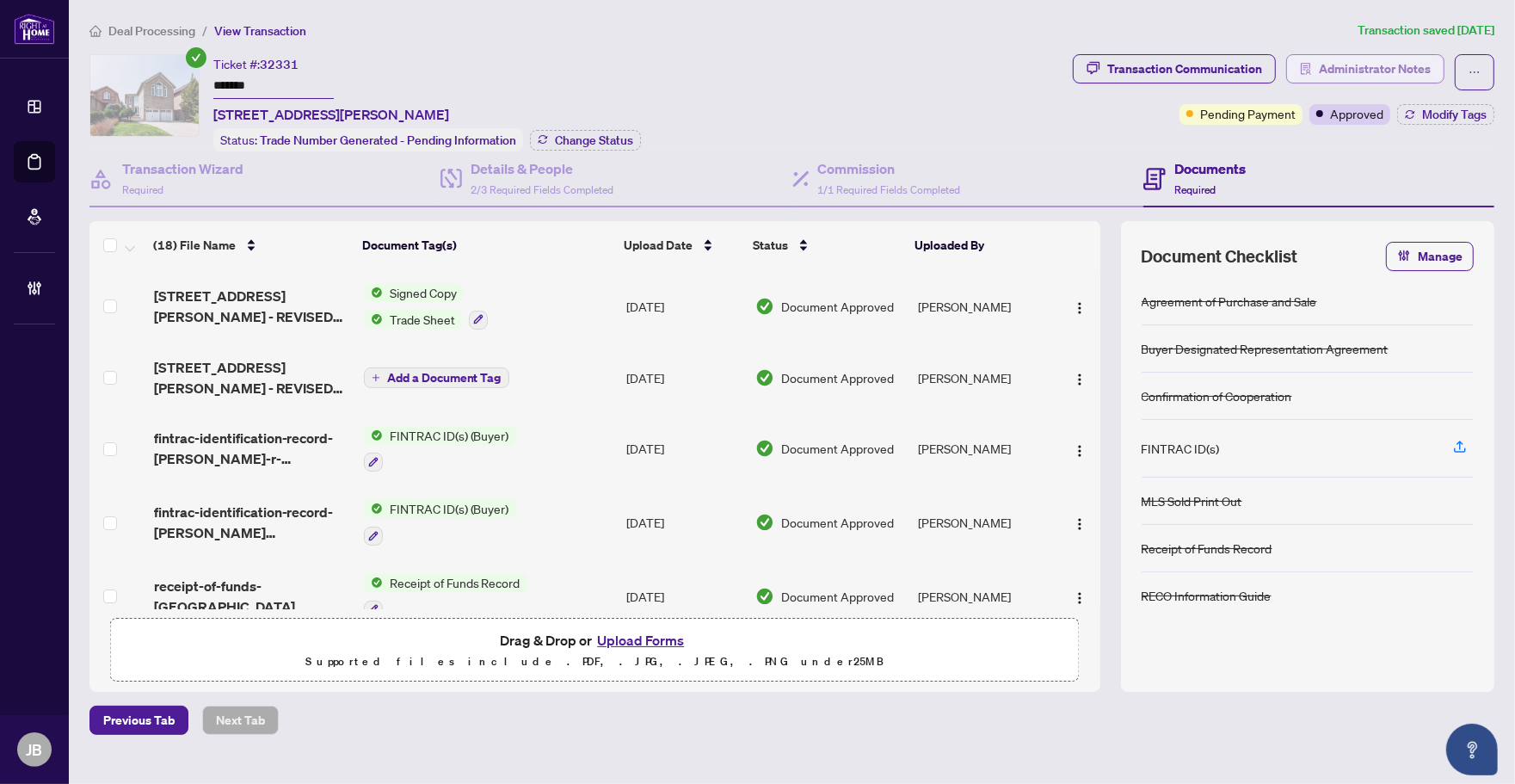
click at [1375, 66] on span "Administrator Notes" at bounding box center [1375, 69] width 112 height 28
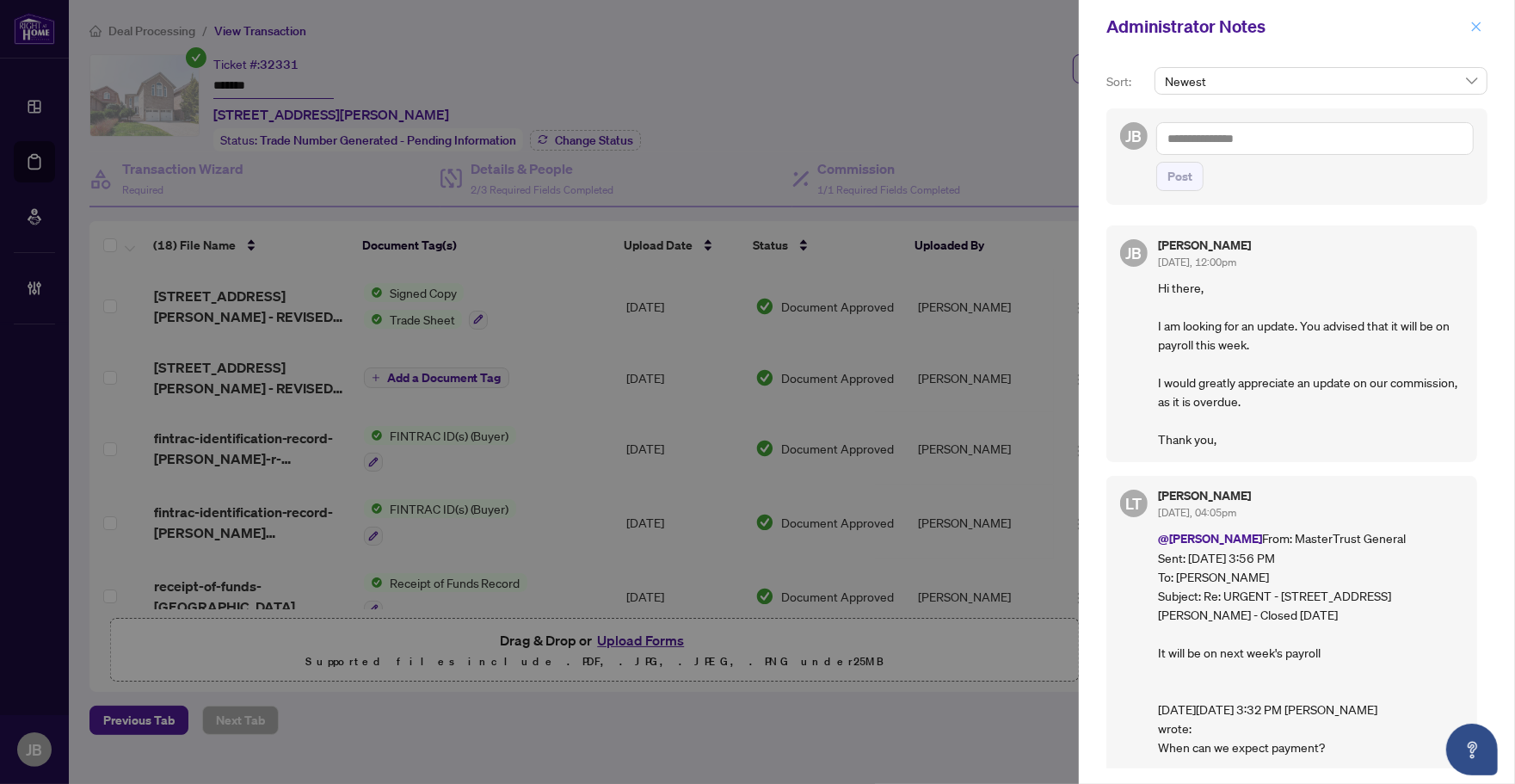
click at [1483, 23] on button "button" at bounding box center [1476, 27] width 22 height 20
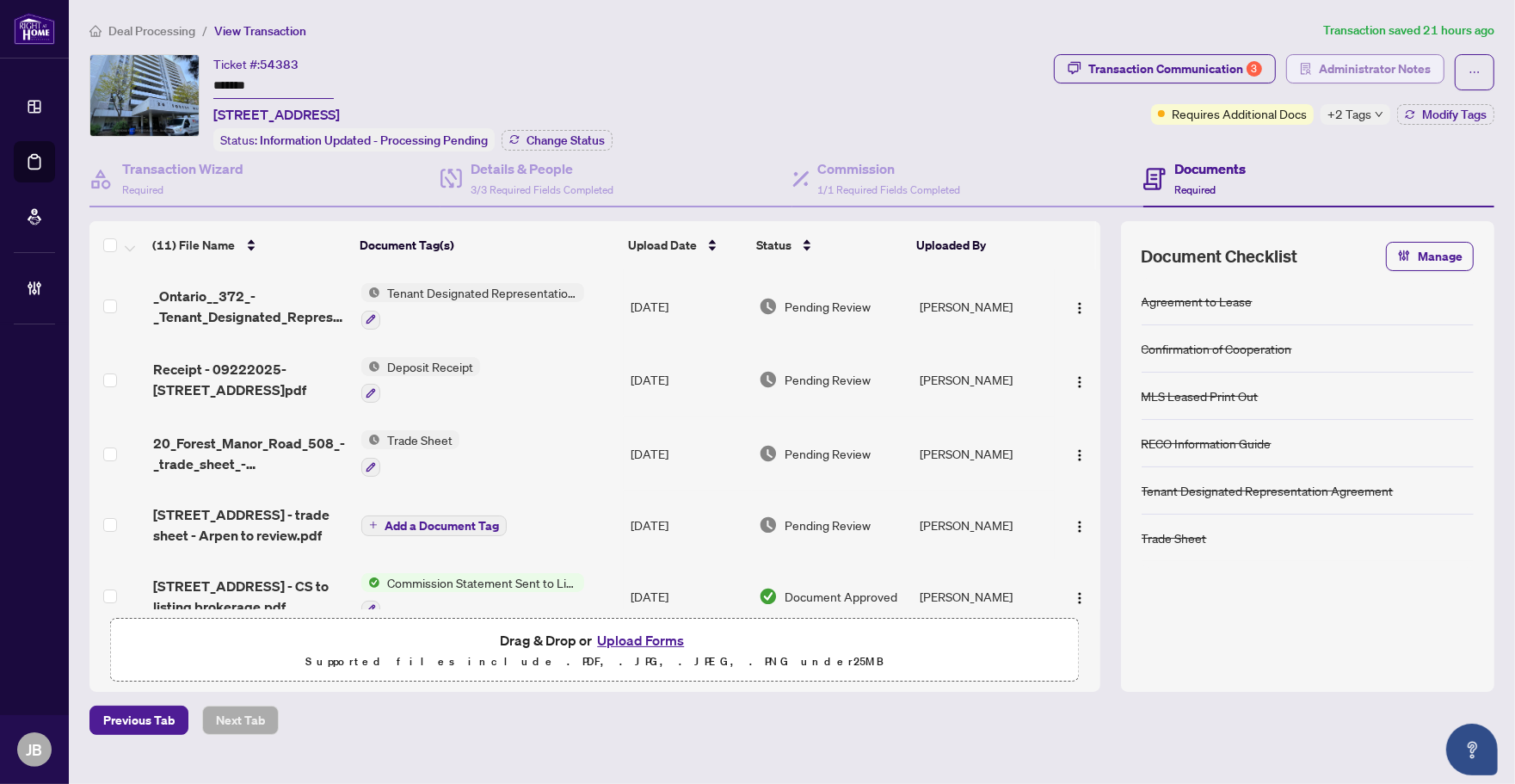
click at [1342, 64] on span "Administrator Notes" at bounding box center [1375, 69] width 112 height 28
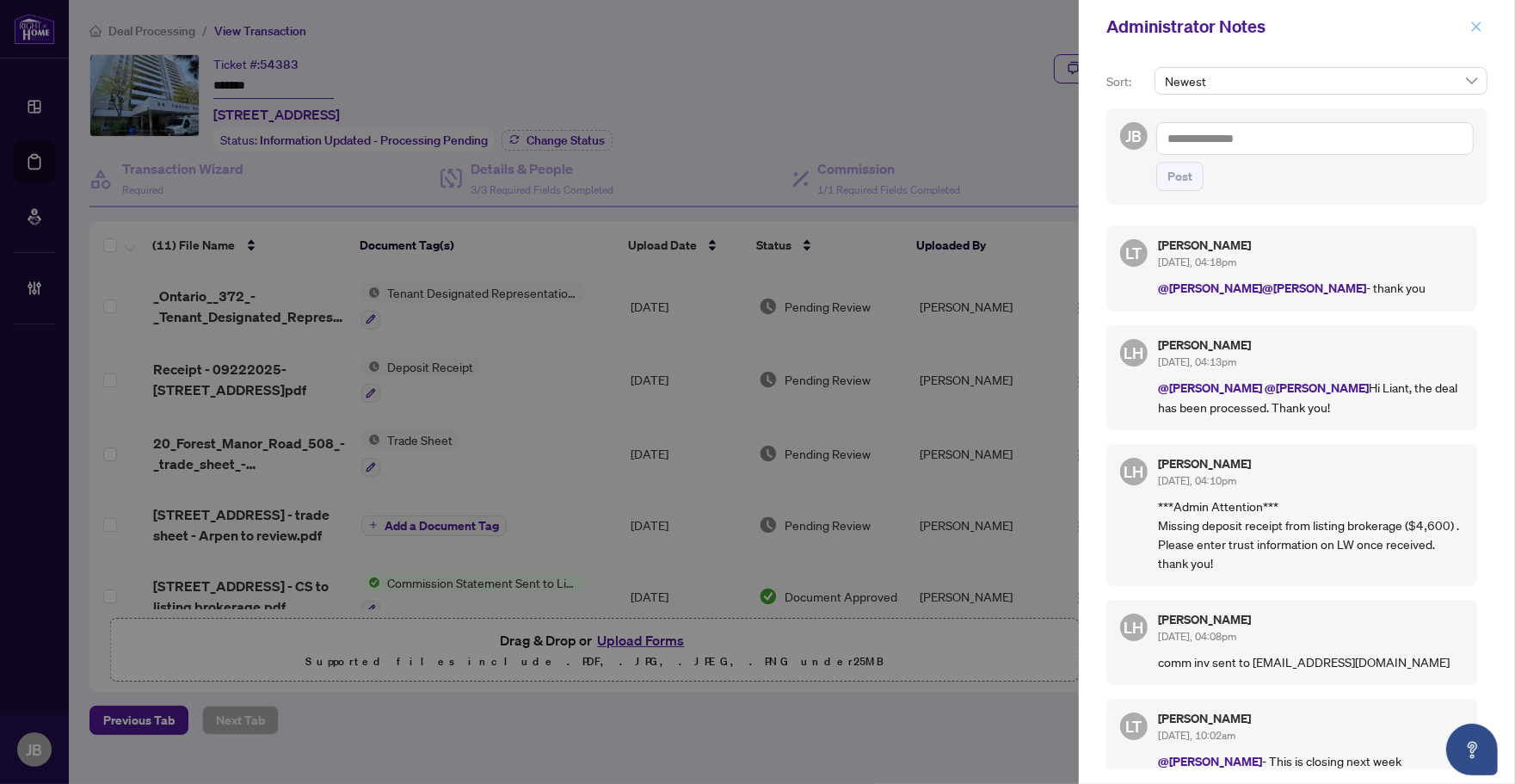
click at [1477, 26] on icon "close" at bounding box center [1476, 26] width 9 height 9
